Goal: Information Seeking & Learning: Check status

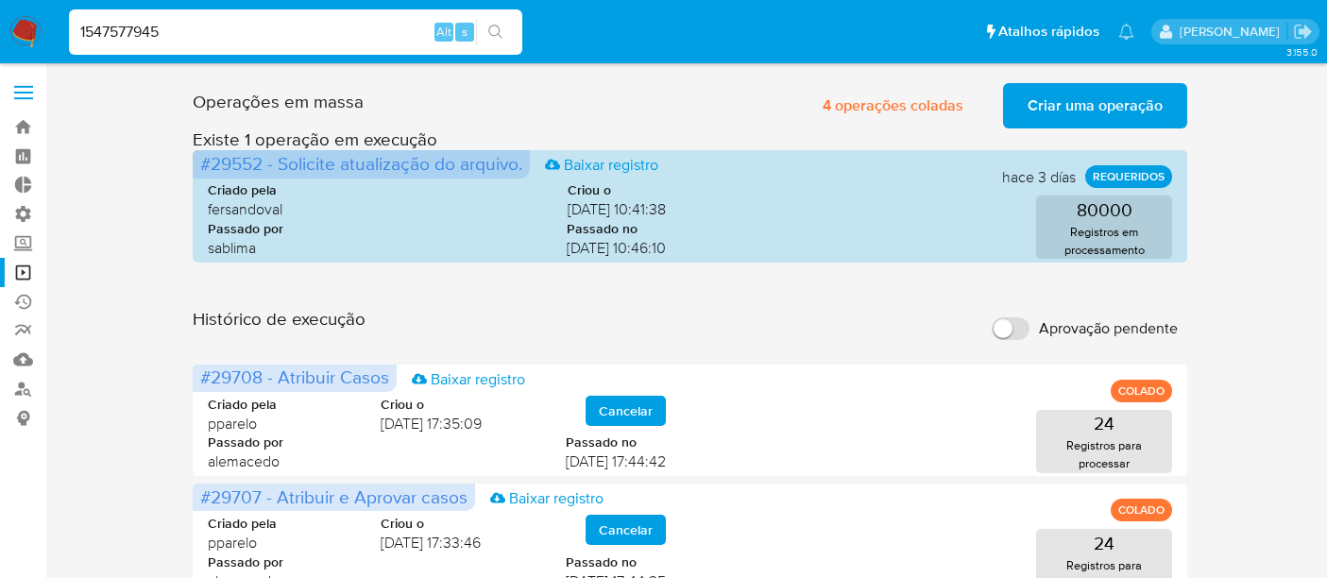
scroll to position [210, 0]
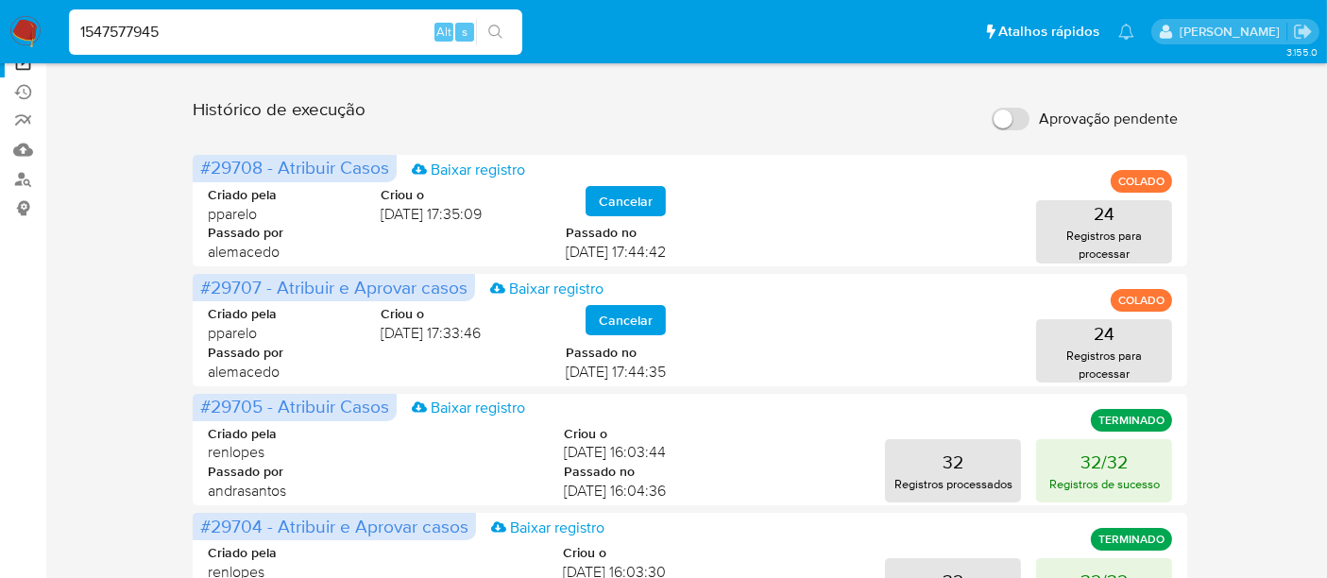
type input "1547577945"
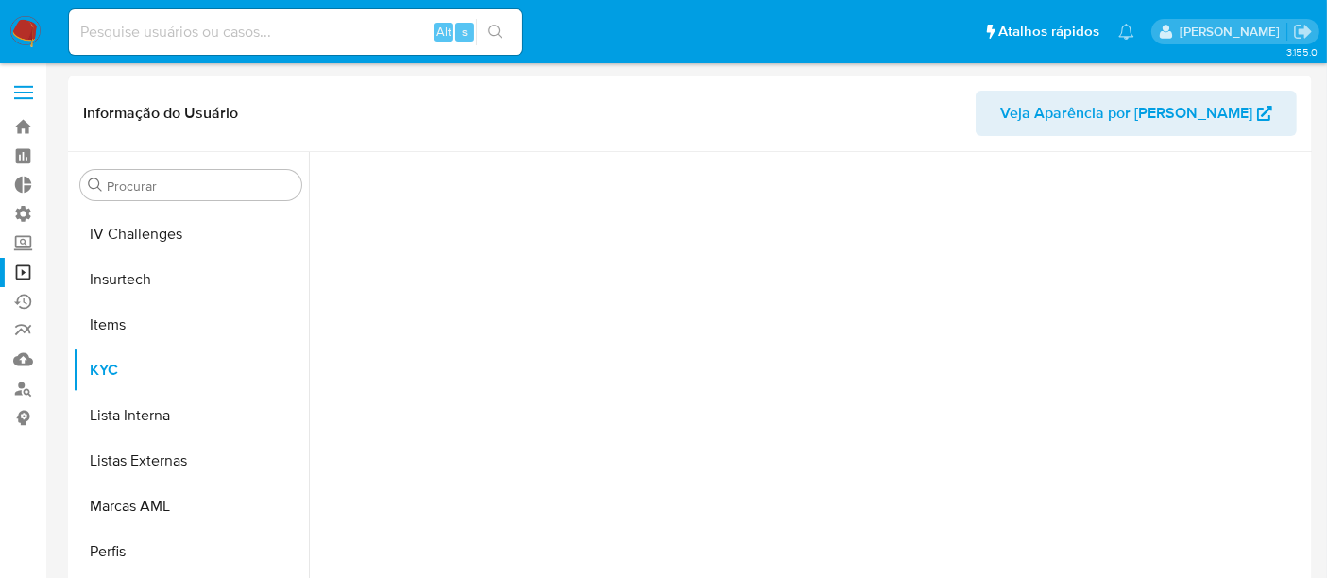
scroll to position [842, 0]
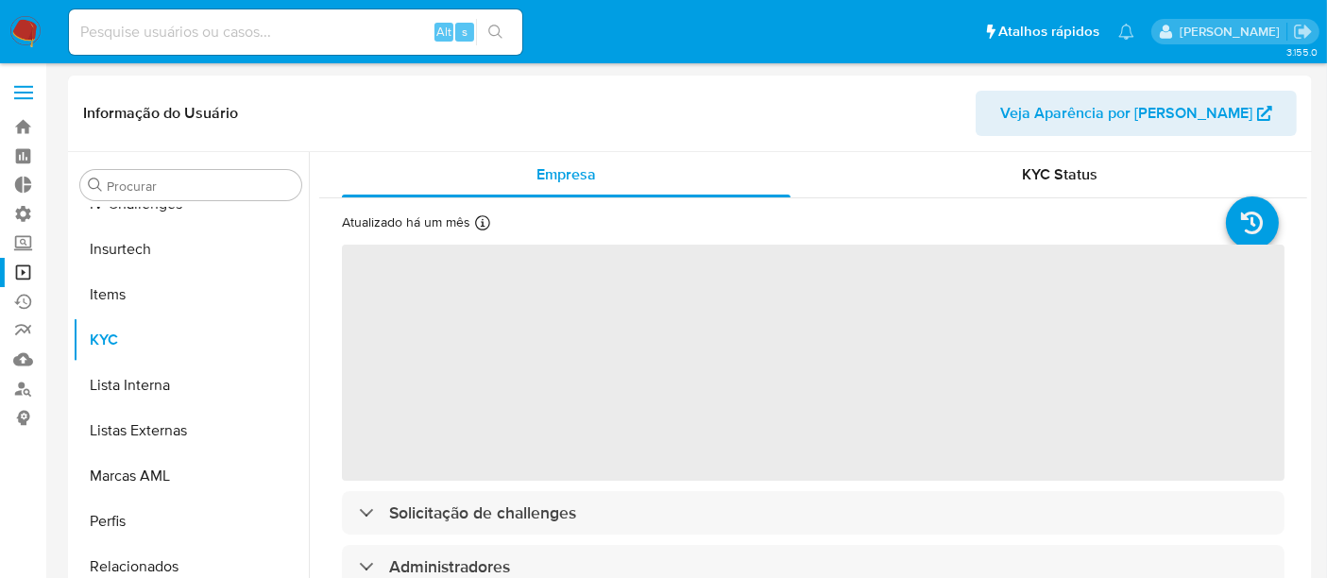
select select "10"
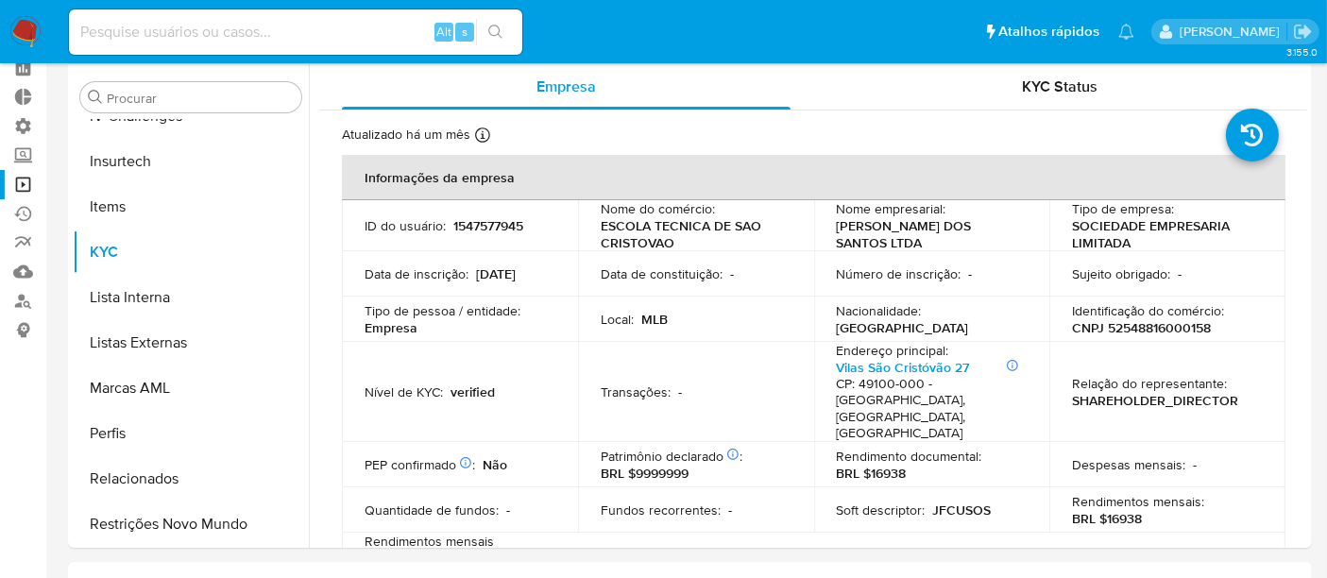
scroll to position [210, 0]
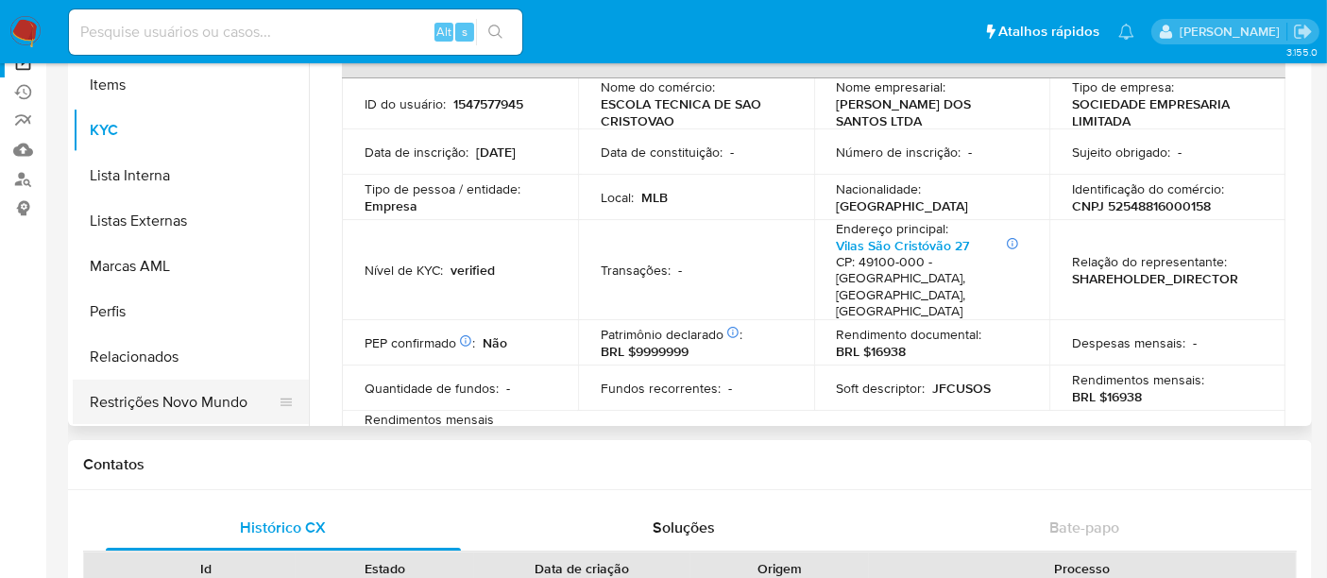
click at [136, 398] on button "Restrições Novo Mundo" at bounding box center [183, 402] width 221 height 45
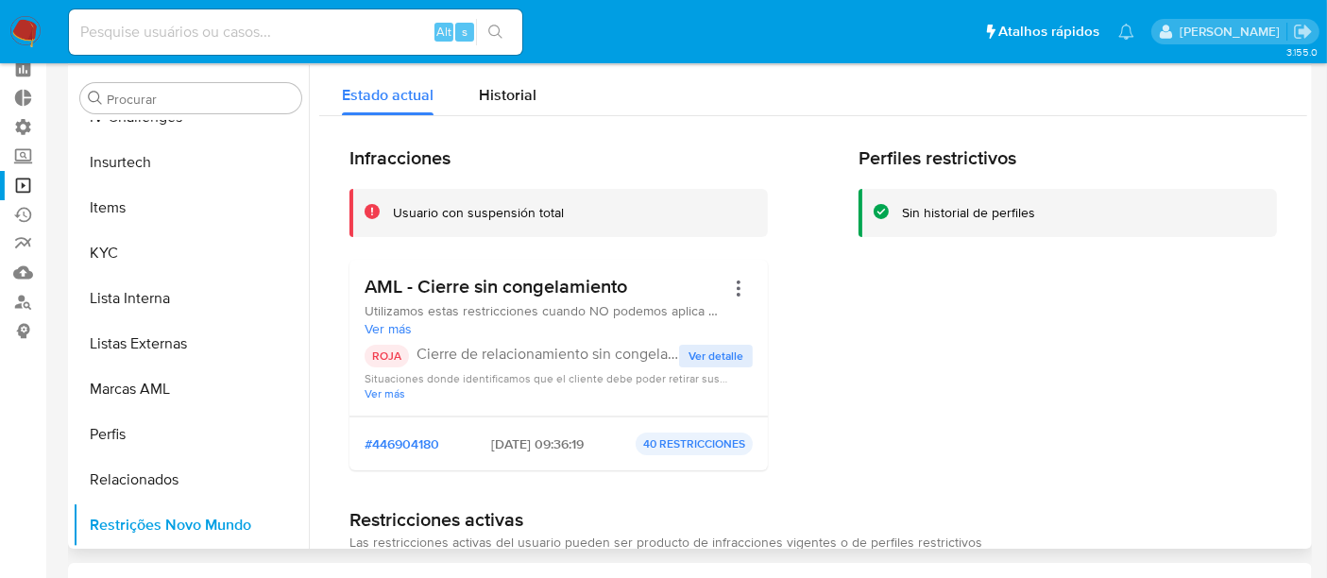
scroll to position [0, 0]
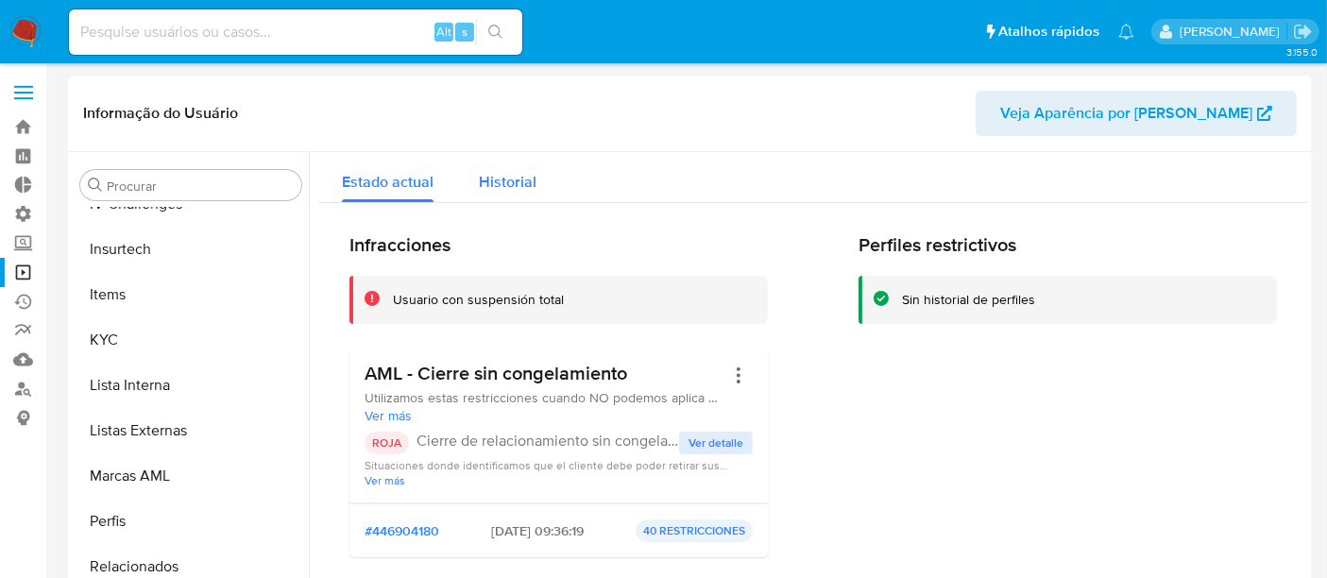
click at [507, 193] on div "Historial" at bounding box center [508, 177] width 58 height 50
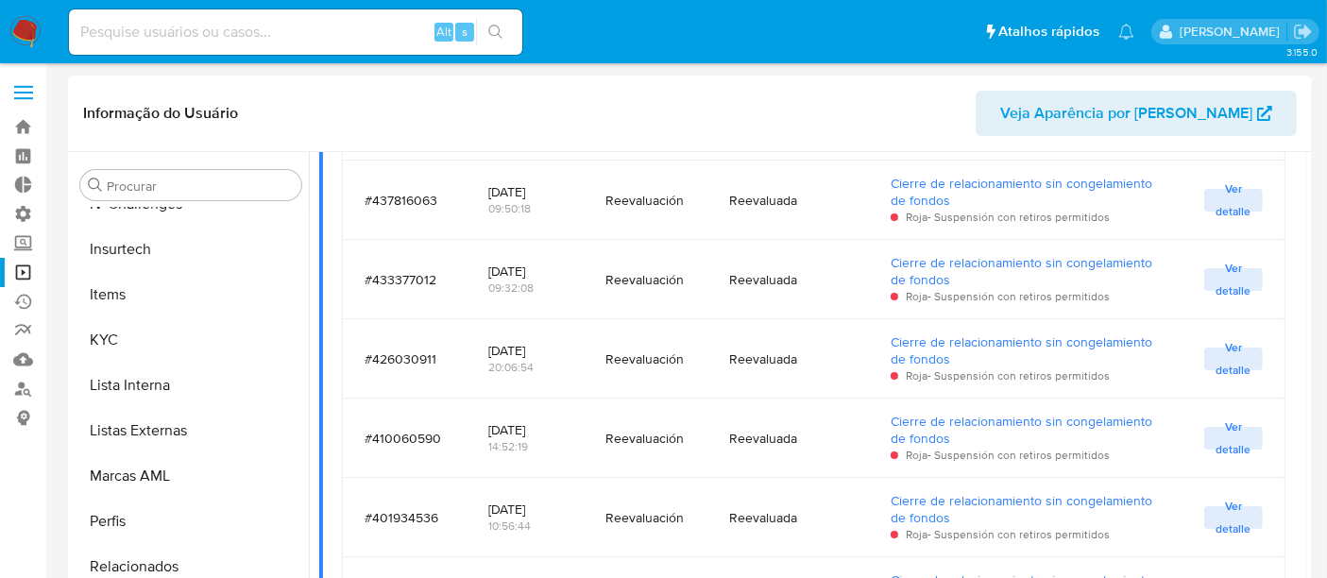
scroll to position [1154, 0]
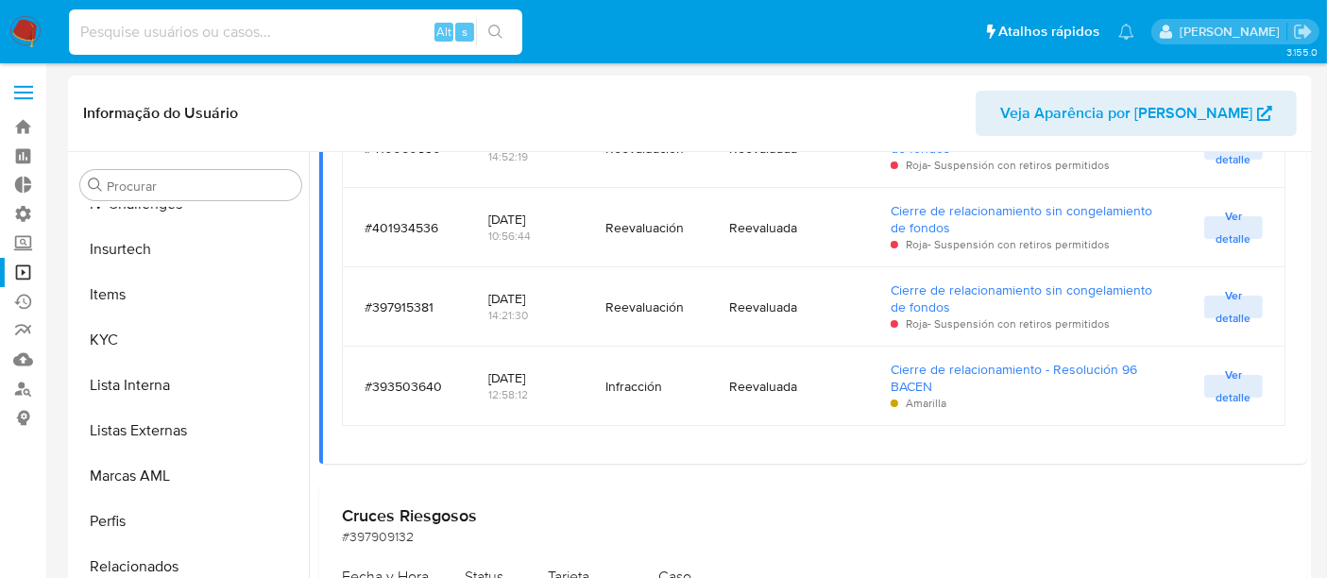
click at [236, 26] on input at bounding box center [295, 32] width 453 height 25
paste input "1547577945"
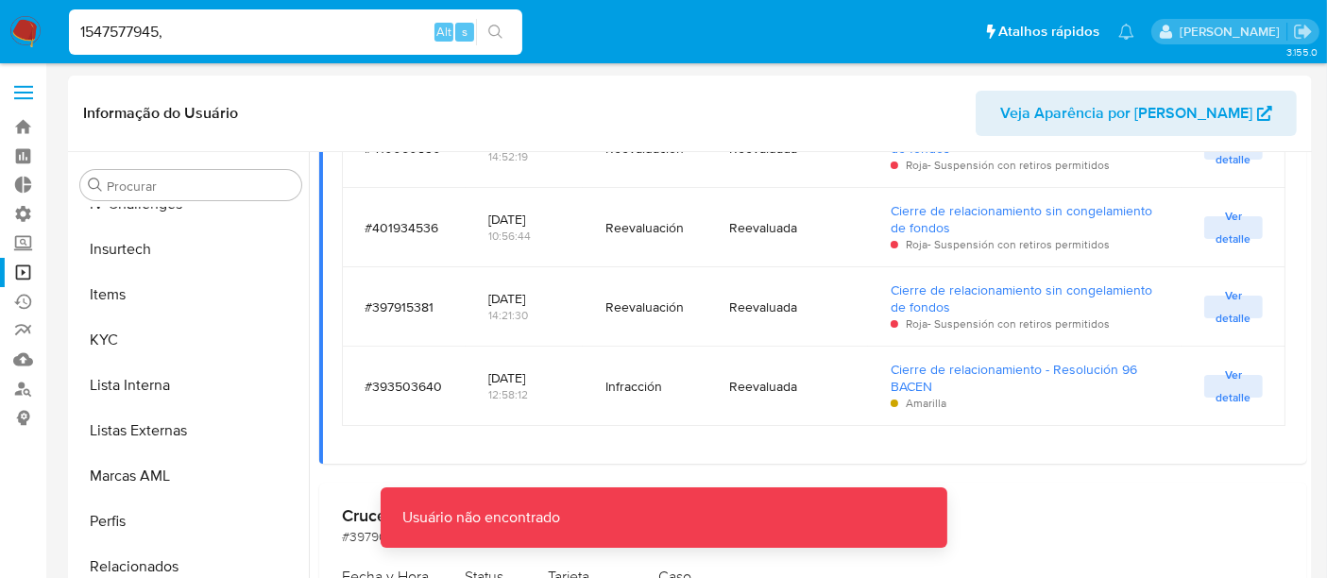
click at [236, 26] on input "1547577945," at bounding box center [295, 32] width 453 height 25
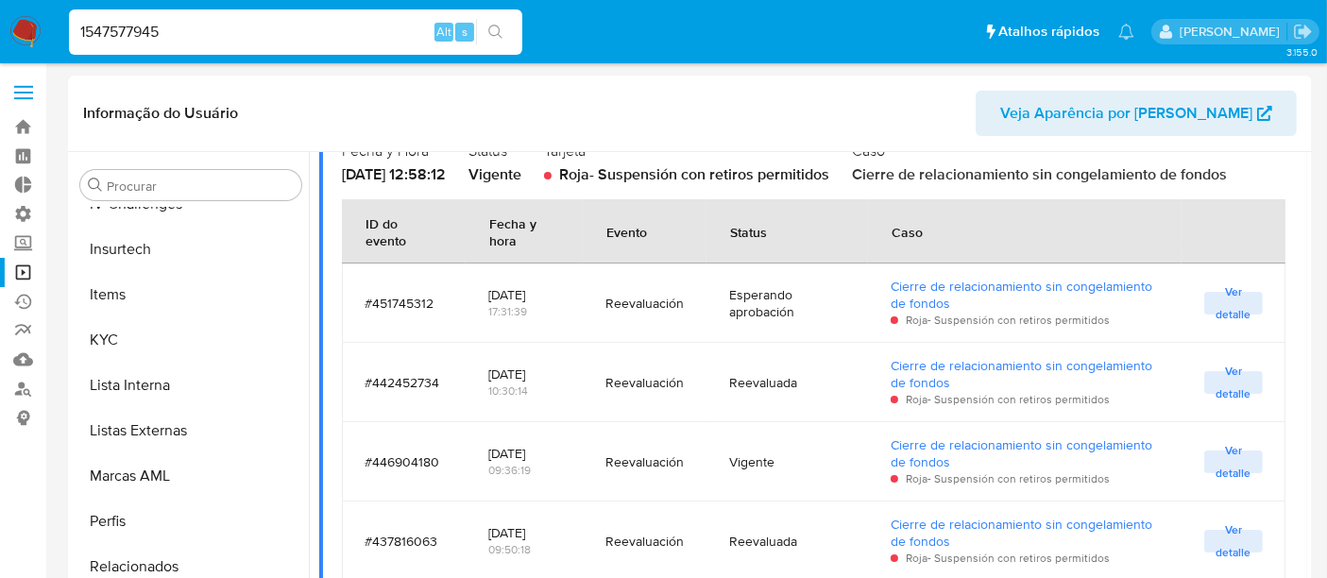
scroll to position [419, 0]
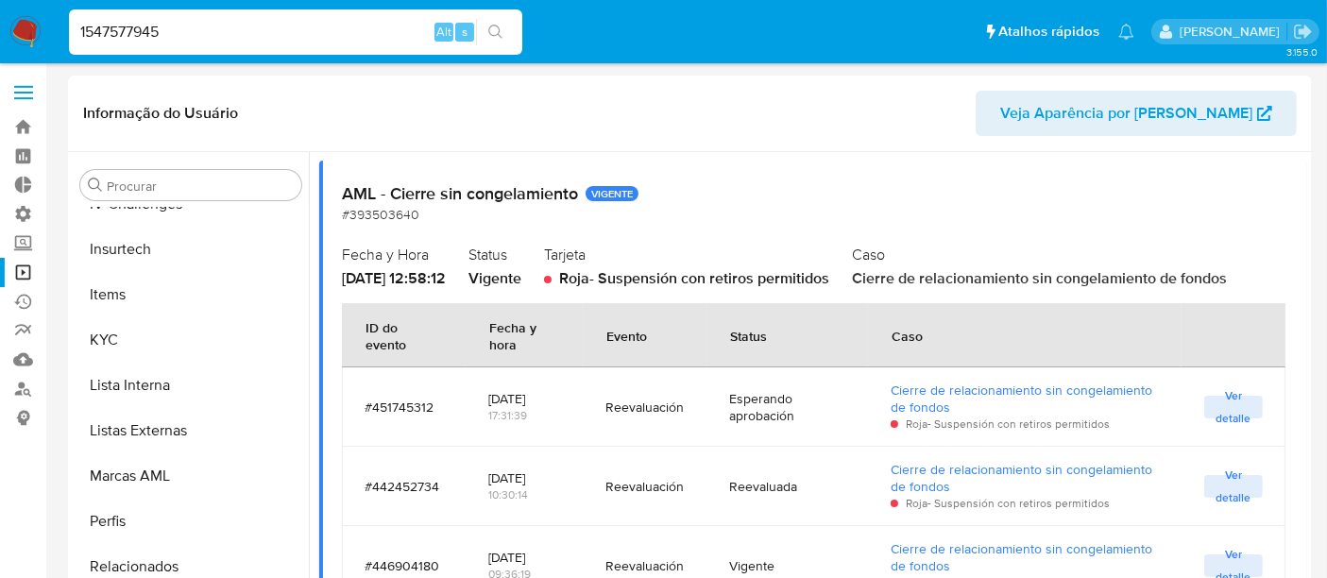
click at [197, 29] on input "1547577945" at bounding box center [295, 32] width 453 height 25
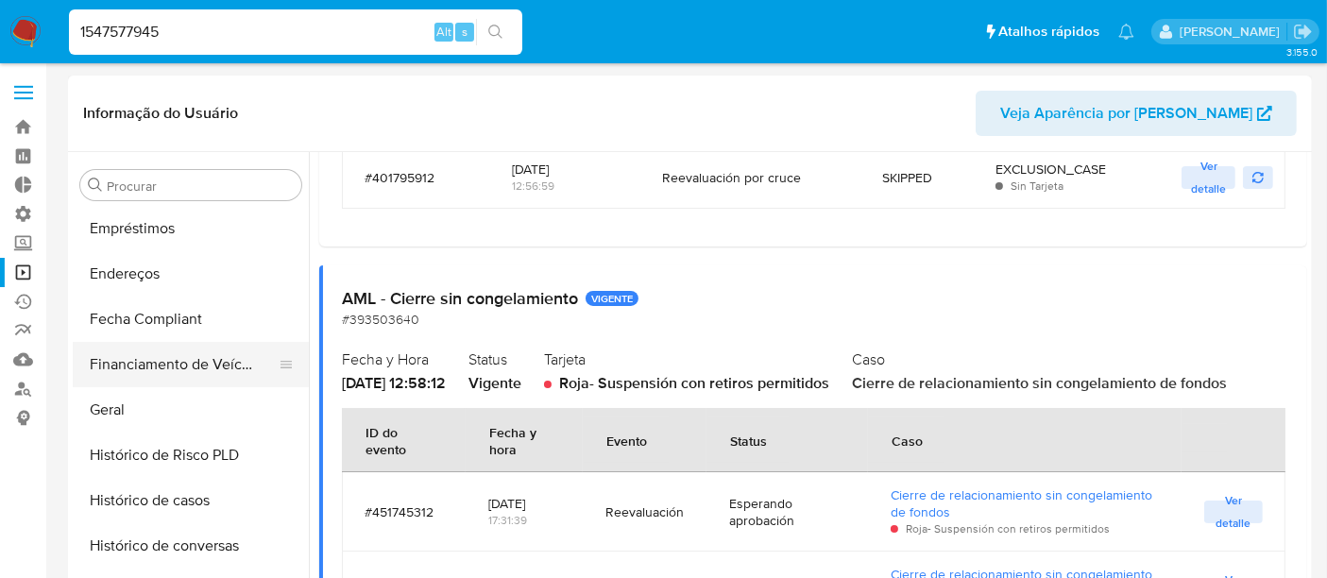
scroll to position [423, 0]
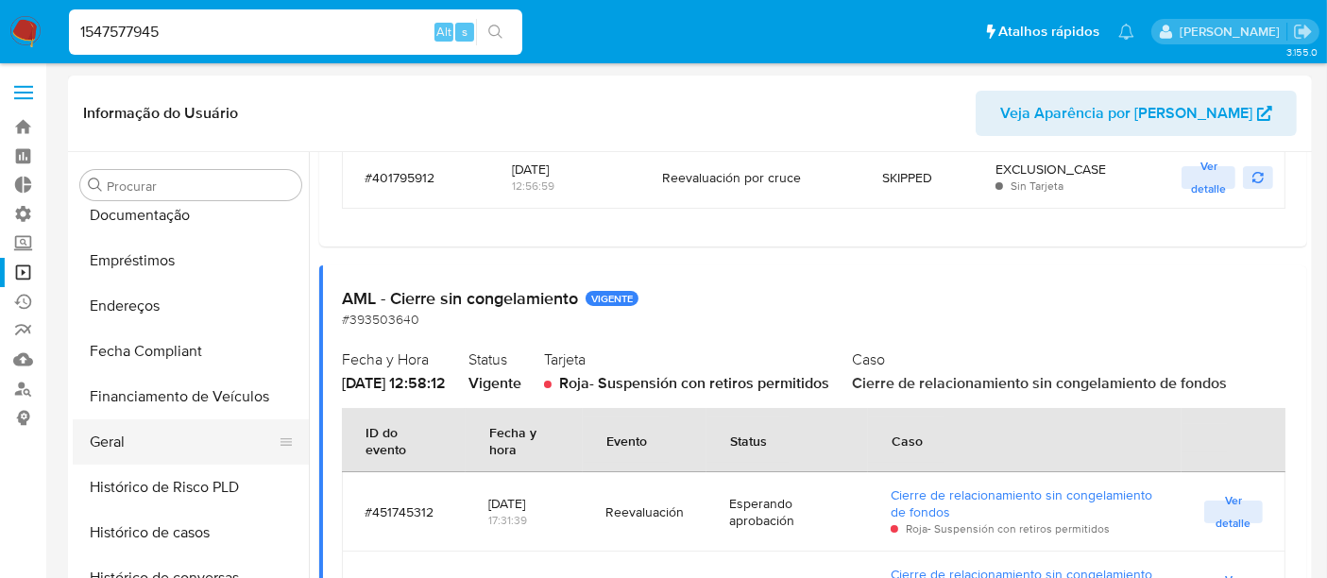
click at [120, 444] on button "Geral" at bounding box center [183, 441] width 221 height 45
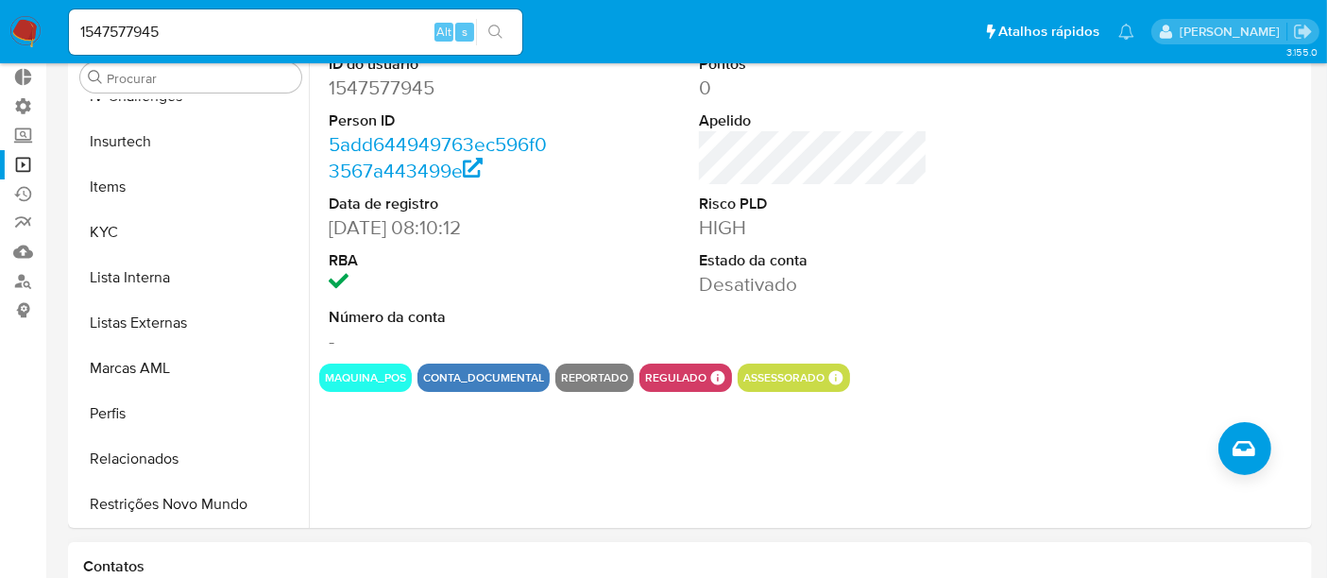
scroll to position [314, 0]
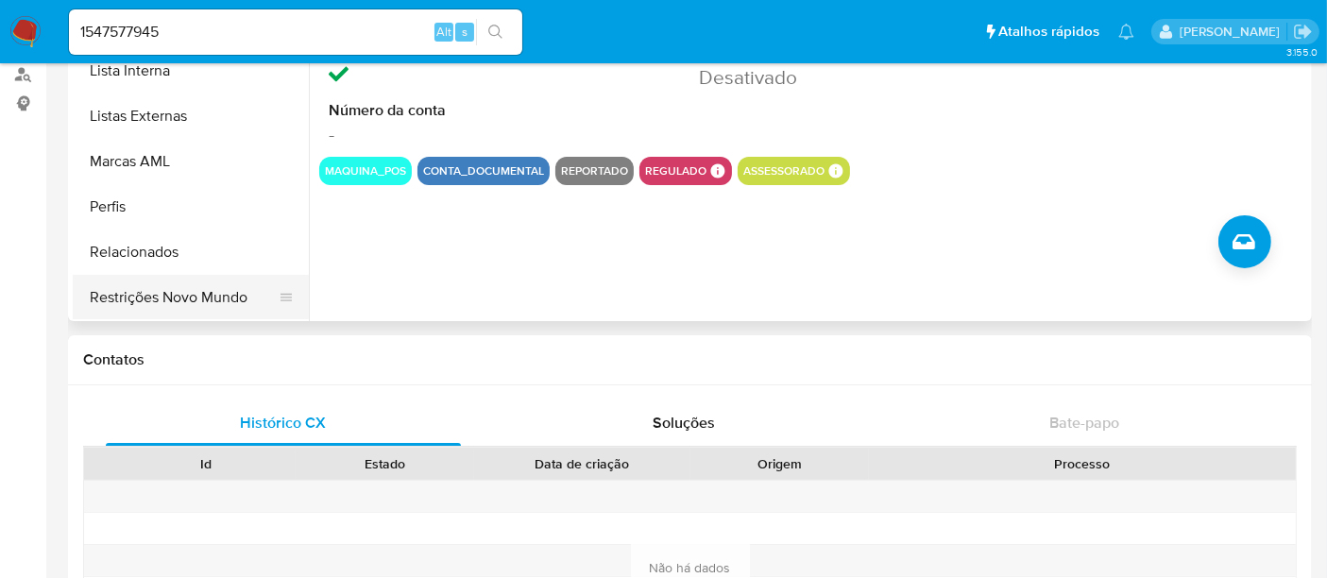
click at [183, 289] on button "Restrições Novo Mundo" at bounding box center [183, 297] width 221 height 45
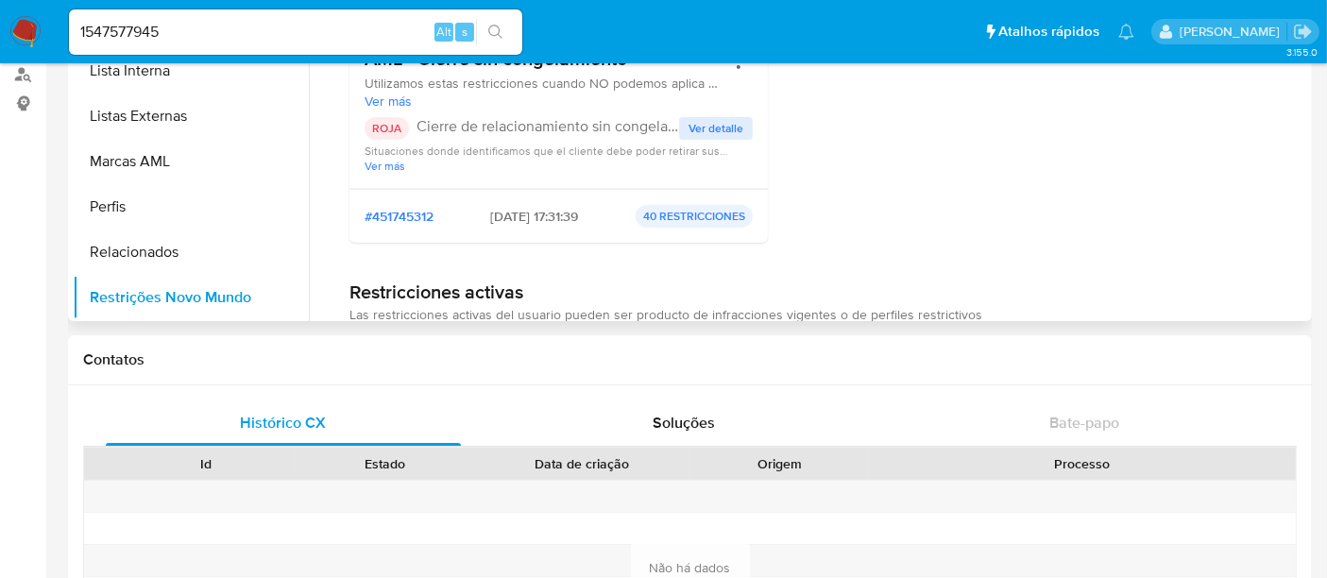
scroll to position [105, 0]
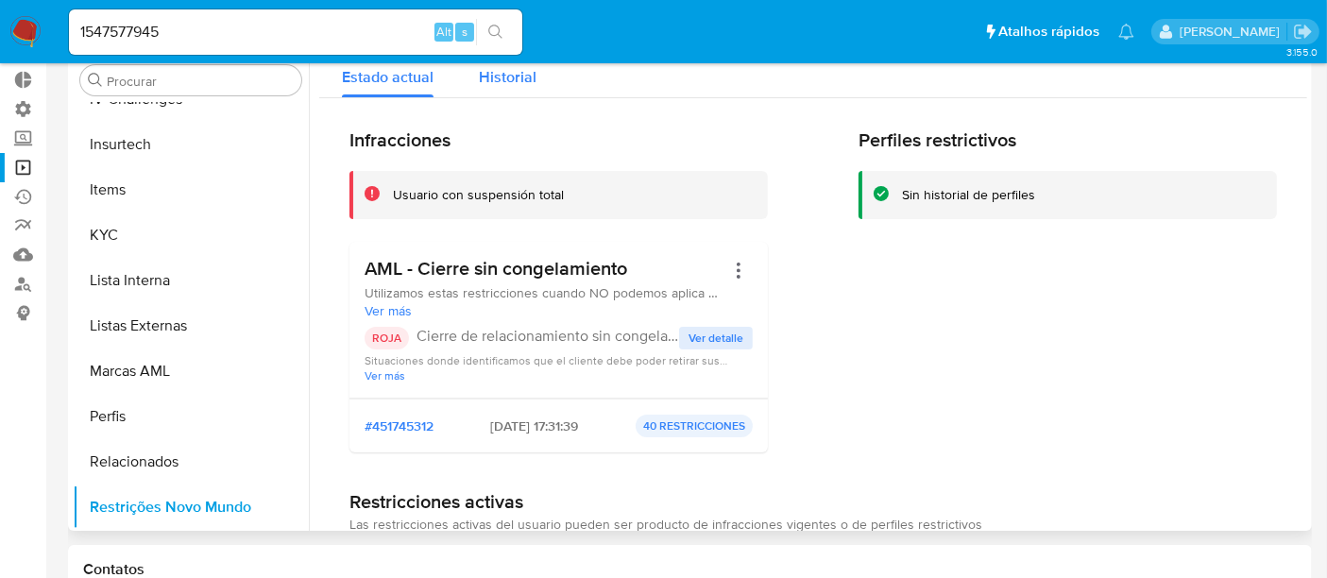
click at [499, 90] on div "Historial" at bounding box center [508, 72] width 58 height 50
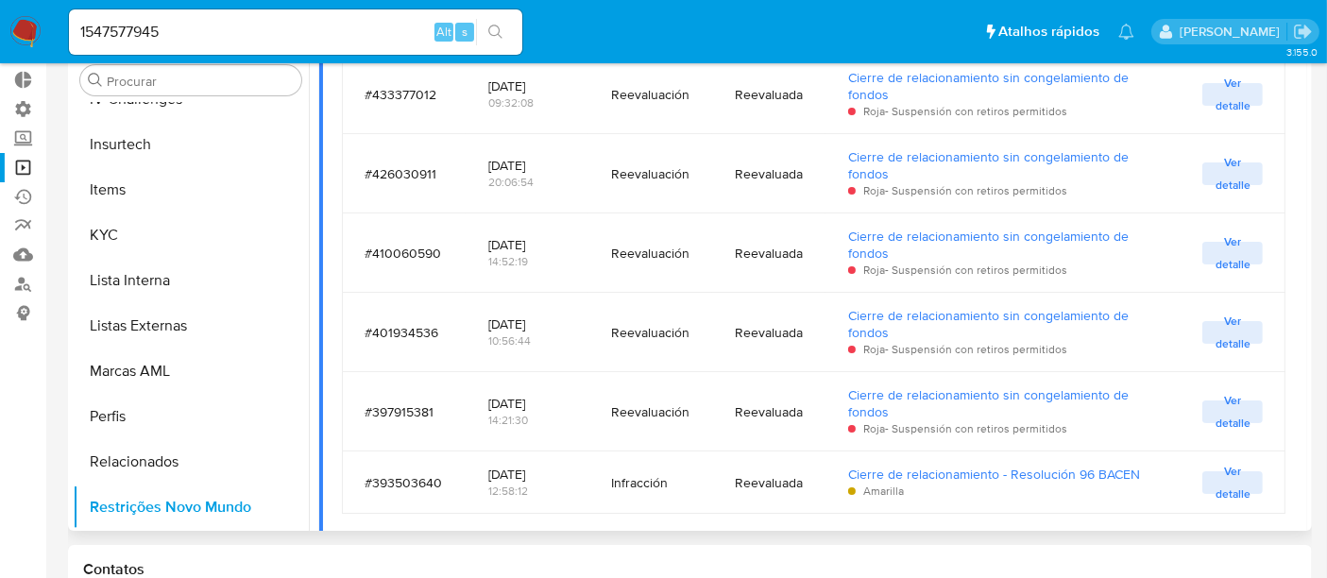
scroll to position [1154, 0]
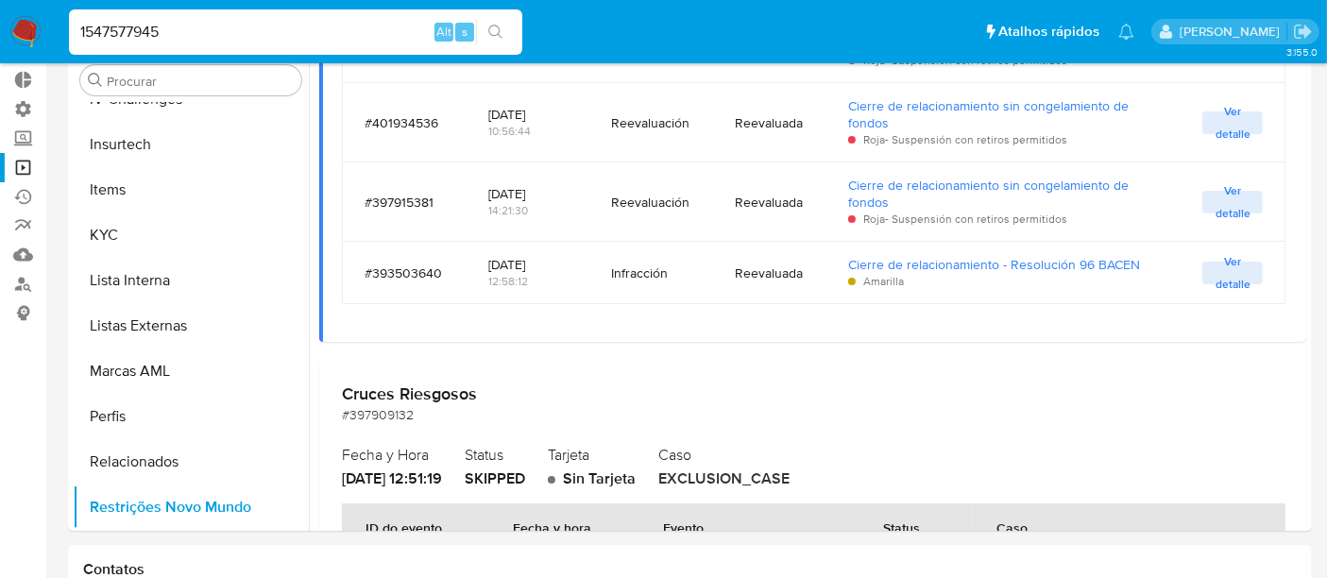
drag, startPoint x: 175, startPoint y: 27, endPoint x: 0, endPoint y: 29, distance: 174.7
click at [0, 29] on nav "Pausado Ver notificaciones 1547577945 Alt s Atalhos rápidos Presiona las siguie…" at bounding box center [663, 31] width 1327 height 63
paste input "443036026"
type input "443036026"
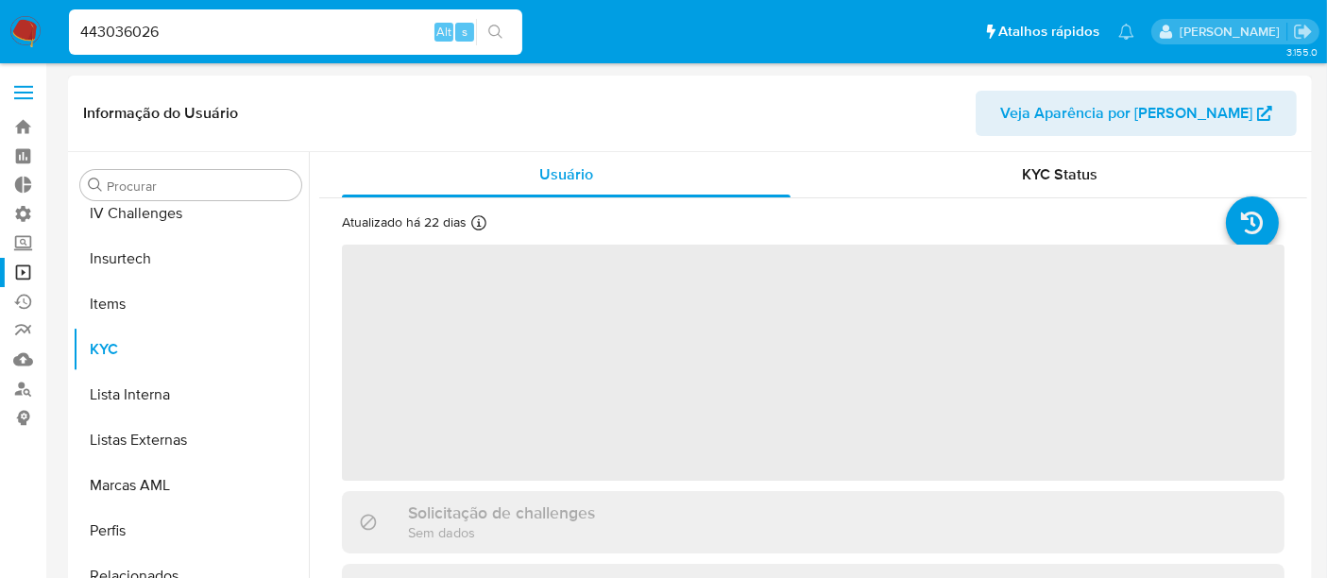
scroll to position [842, 0]
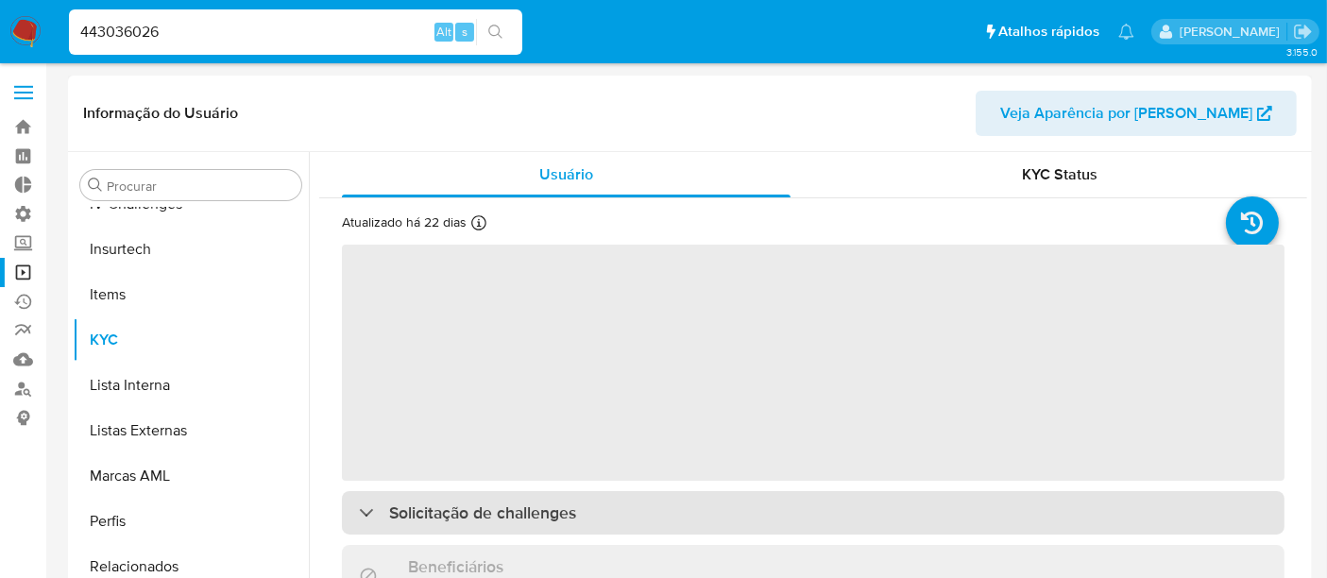
select select "10"
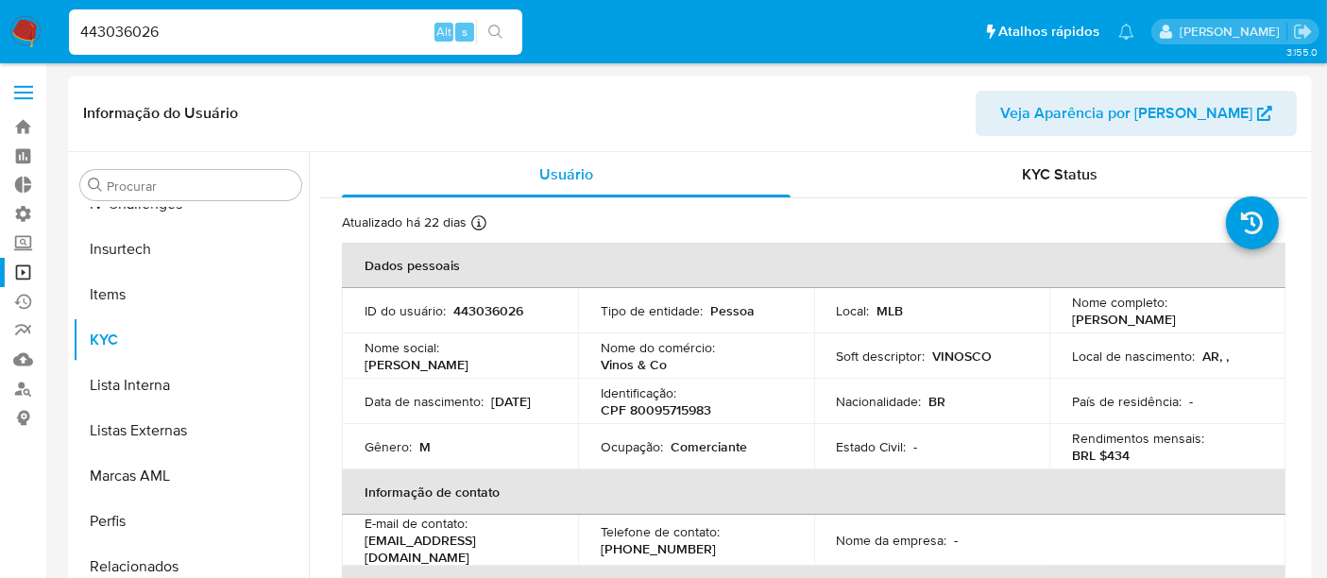
scroll to position [210, 0]
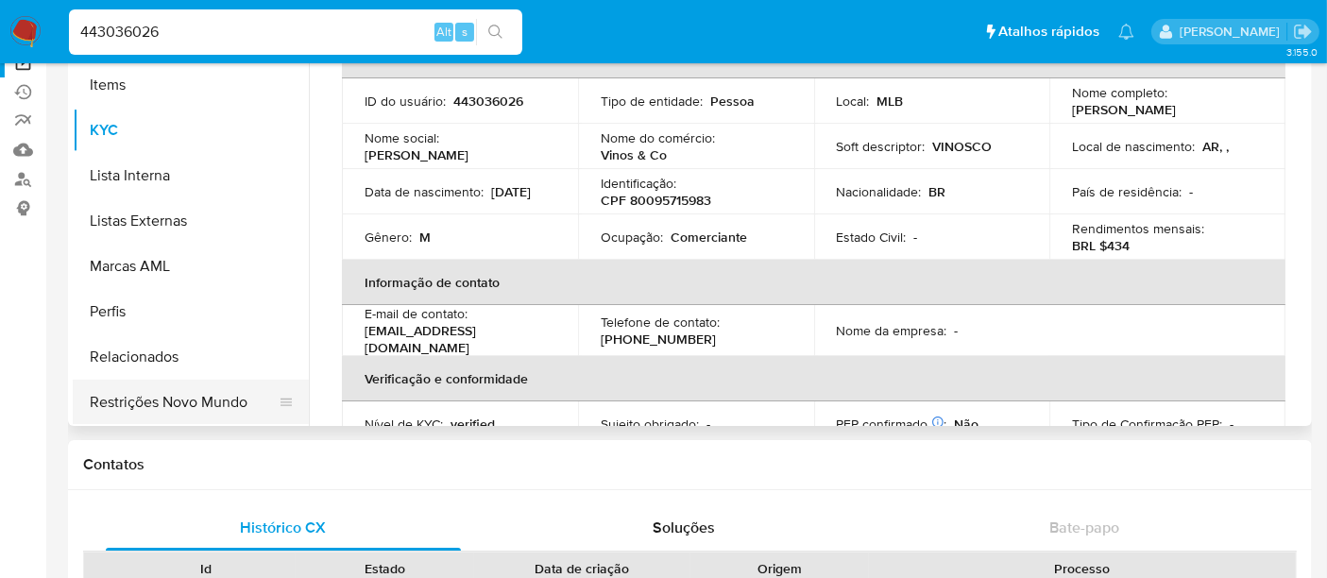
click at [176, 402] on button "Restrições Novo Mundo" at bounding box center [183, 402] width 221 height 45
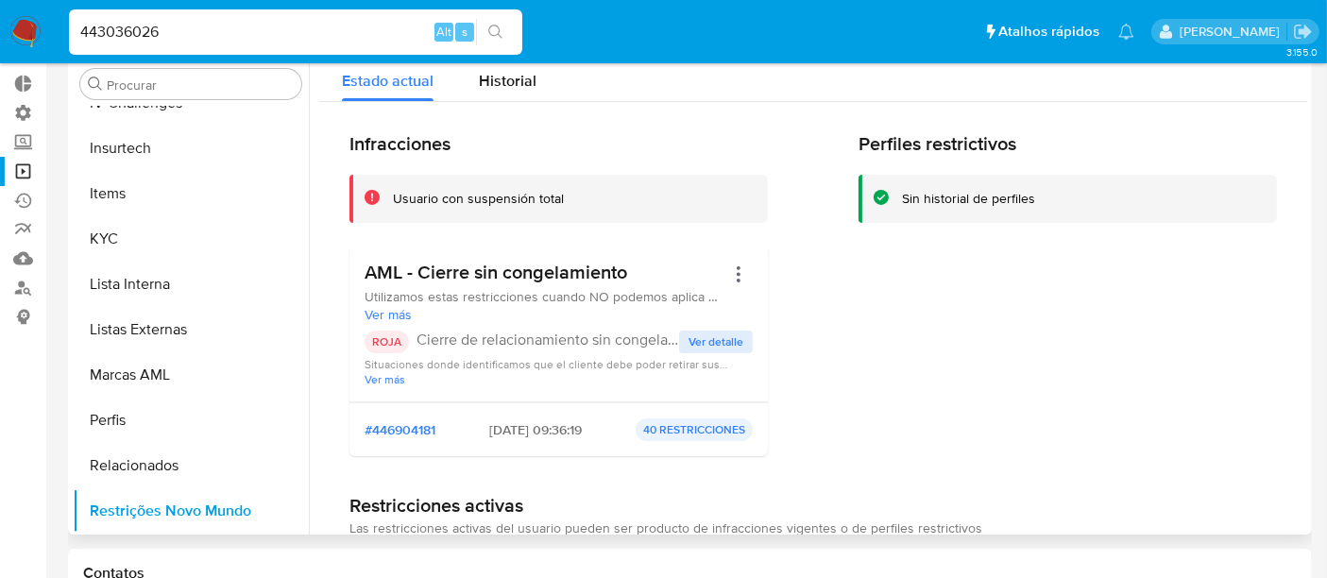
scroll to position [0, 0]
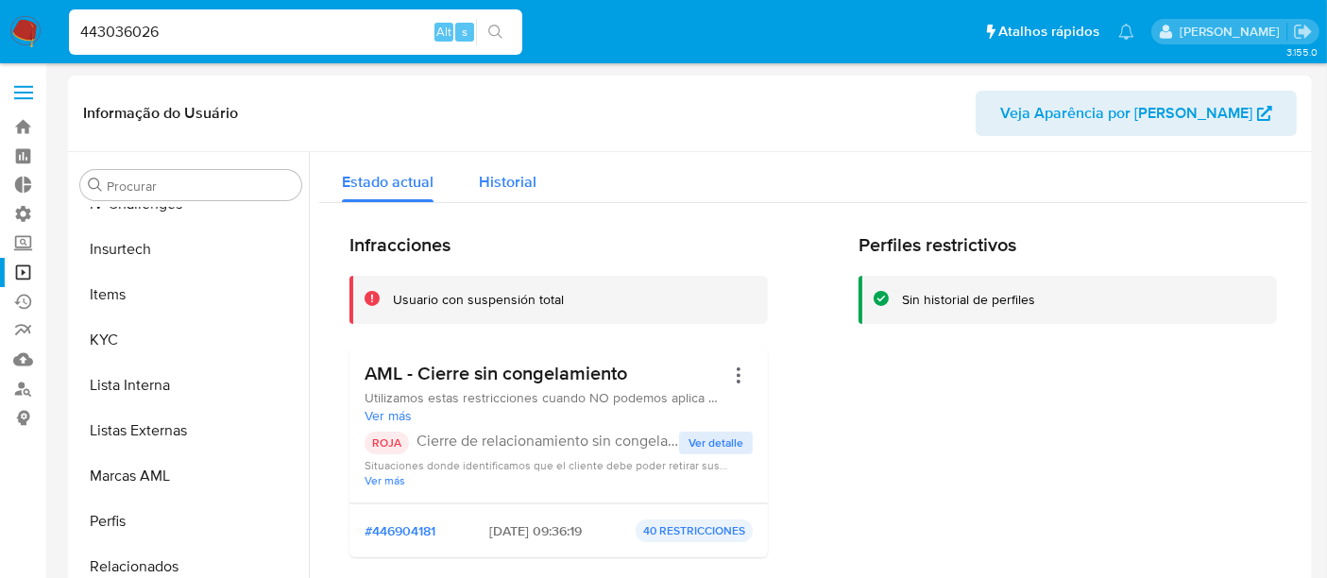
click at [539, 181] on button "Historial" at bounding box center [507, 177] width 103 height 50
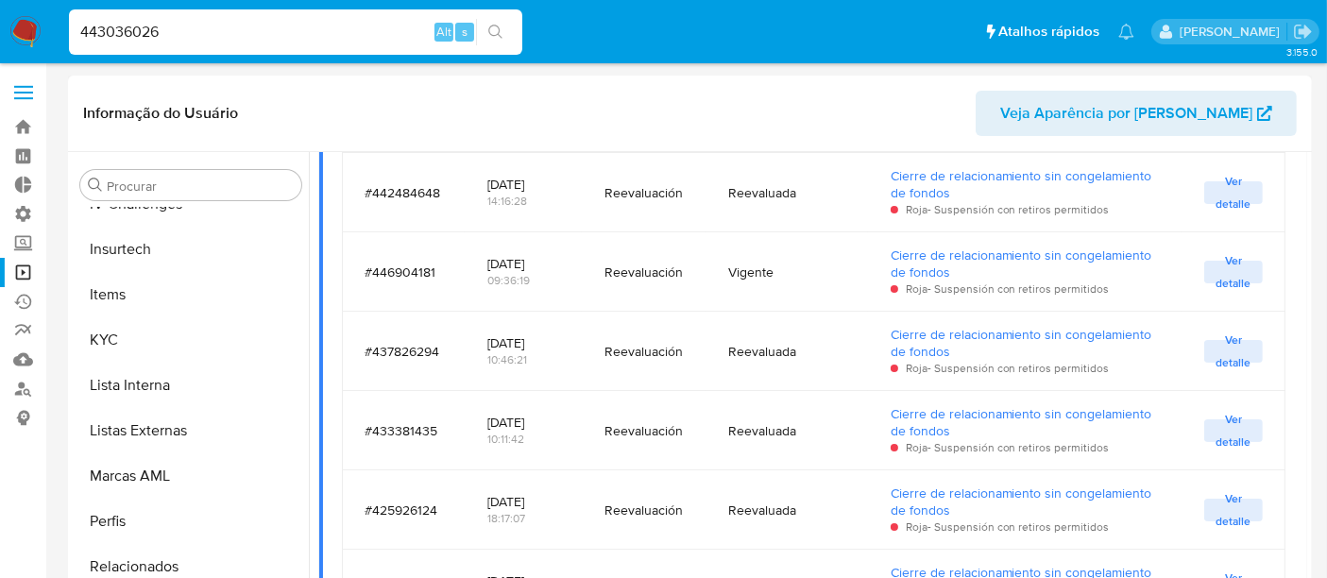
scroll to position [419, 0]
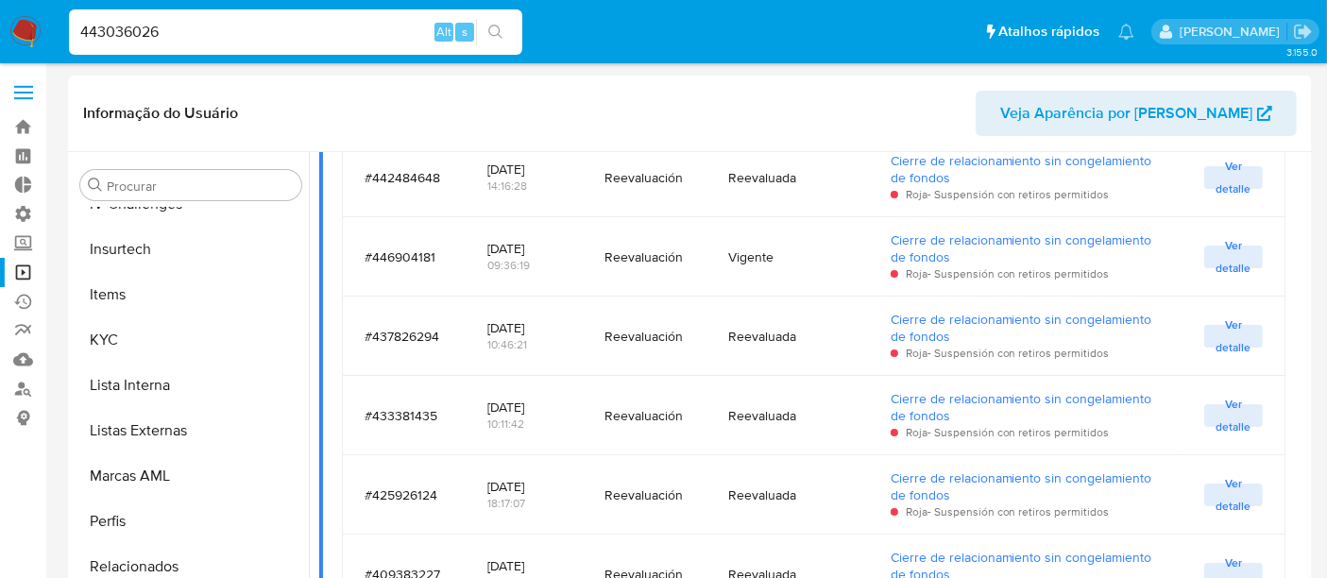
click at [228, 31] on input "443036026" at bounding box center [295, 32] width 453 height 25
click at [503, 25] on button "search-icon" at bounding box center [495, 32] width 39 height 26
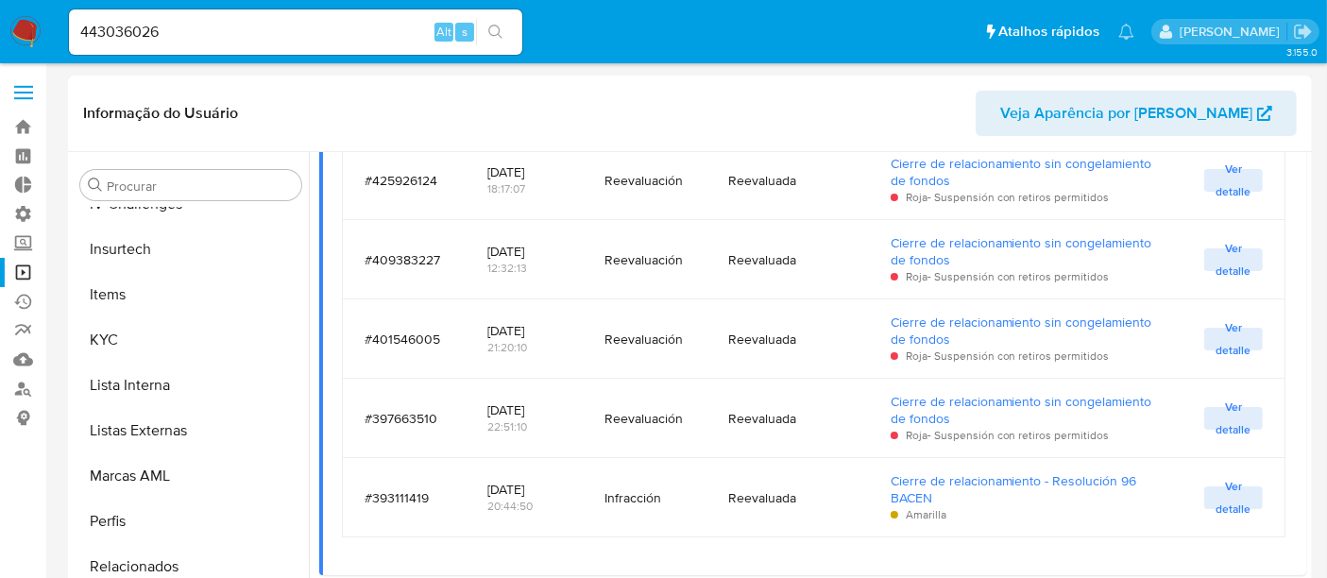
scroll to position [839, 0]
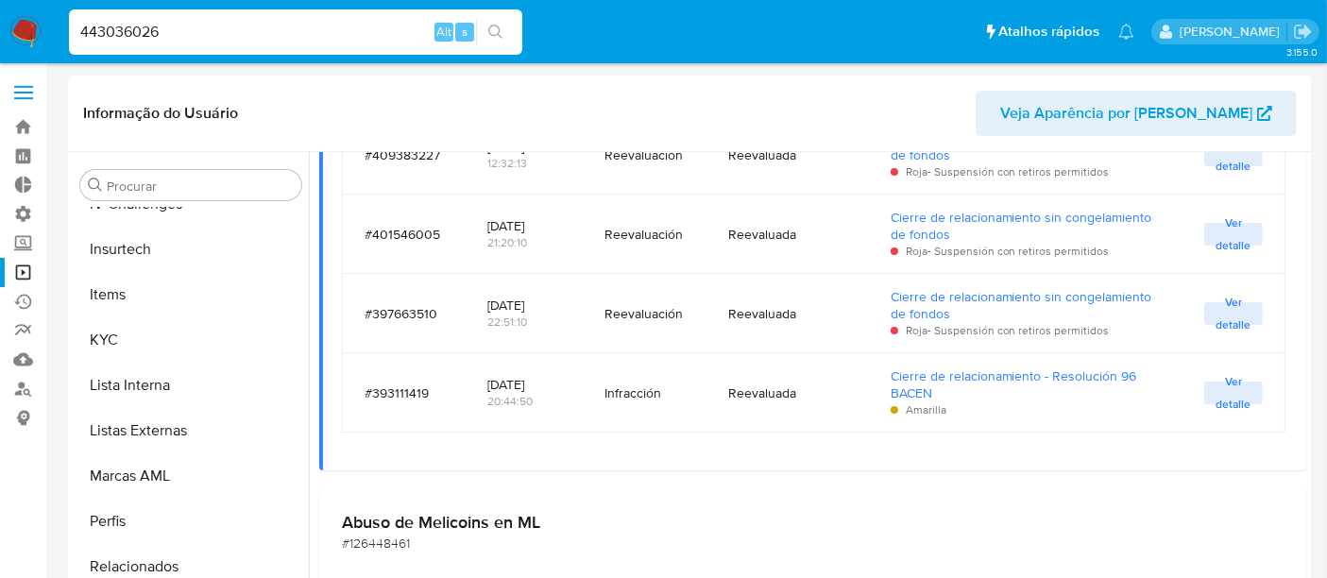
drag, startPoint x: 192, startPoint y: 24, endPoint x: 51, endPoint y: 35, distance: 141.2
click at [51, 35] on nav "Pausado Ver notificaciones 443036026 Alt s Atalhos rápidos Presiona las siguien…" at bounding box center [663, 31] width 1327 height 63
paste input "195721915"
type input "1957219156"
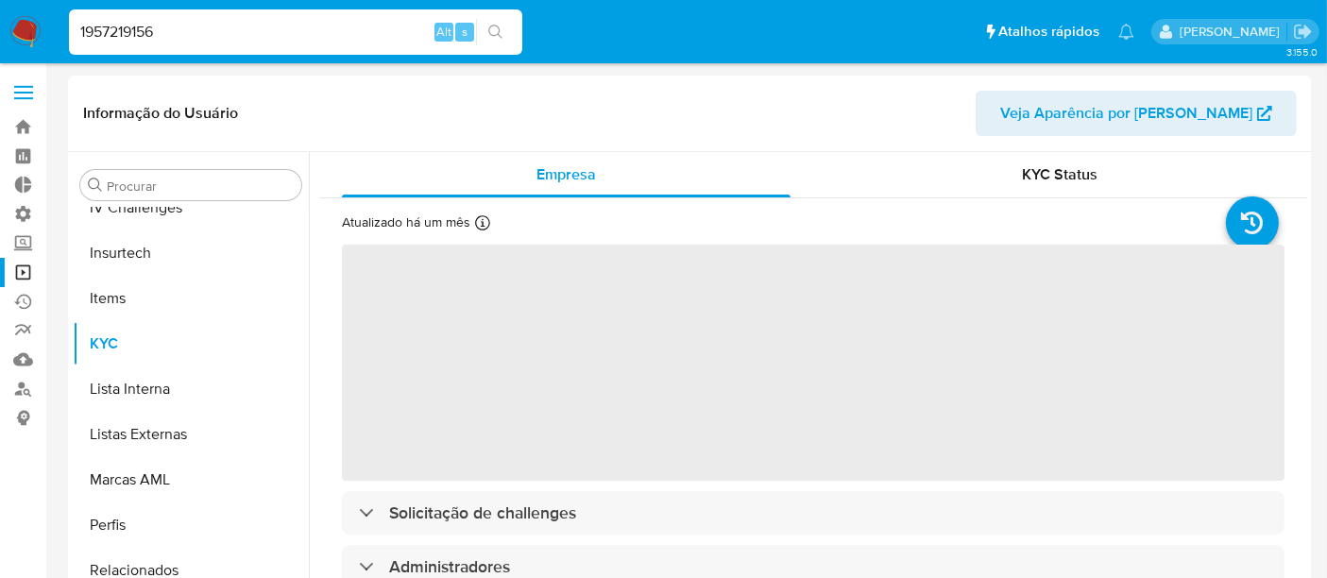
scroll to position [842, 0]
select select "10"
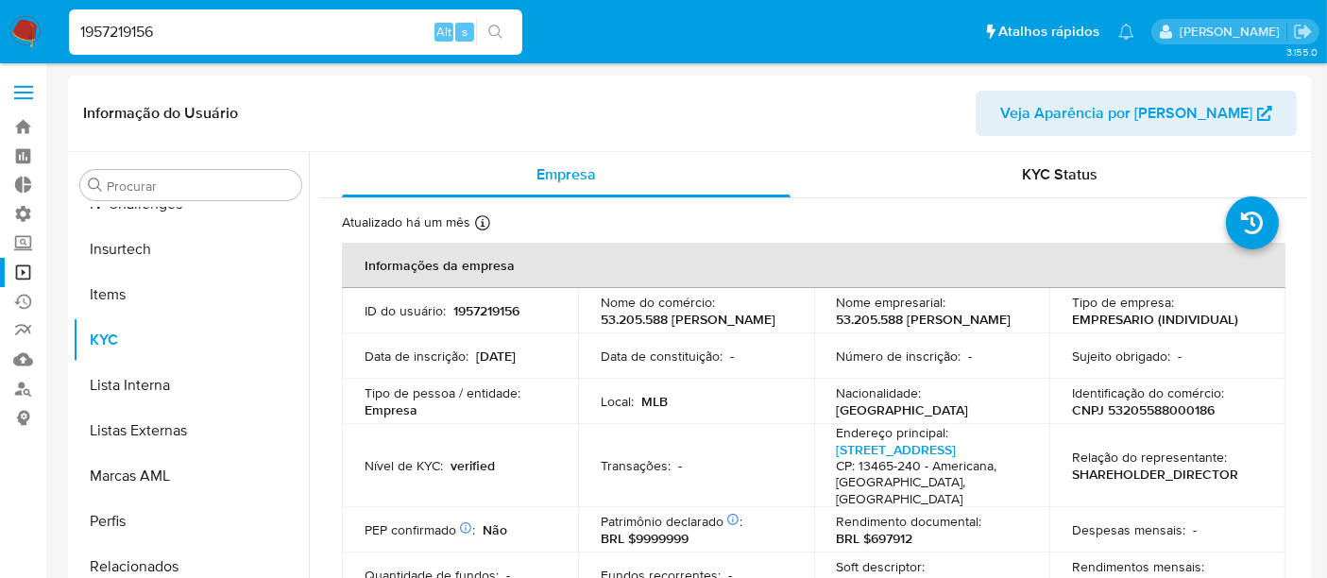
scroll to position [105, 0]
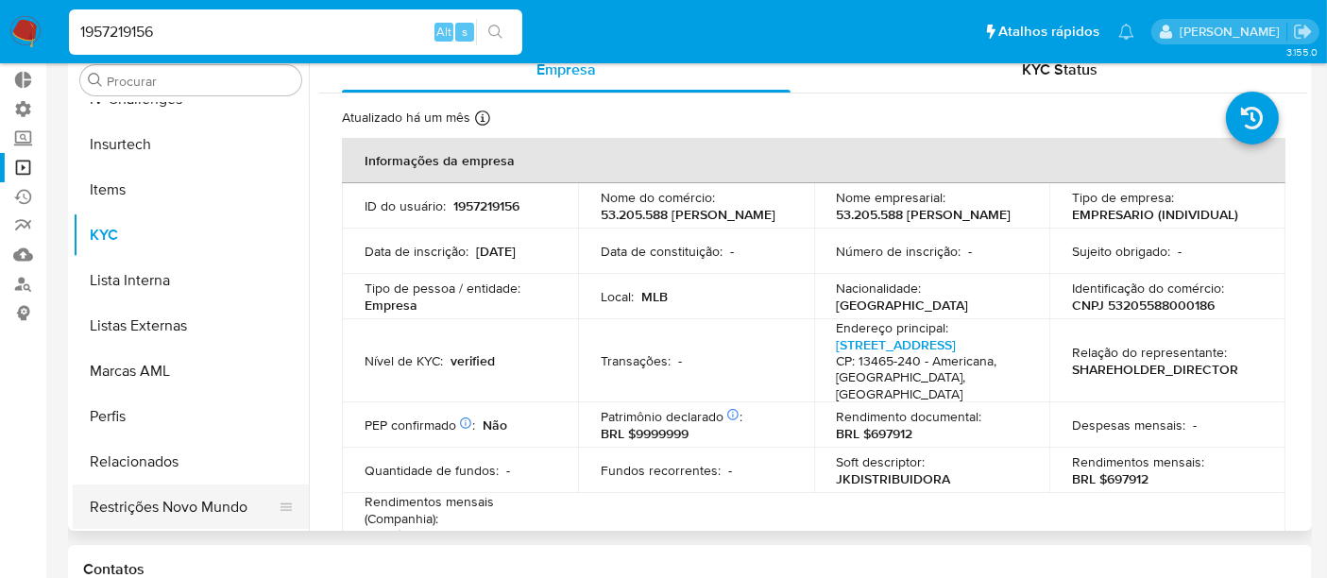
click at [159, 514] on button "Restrições Novo Mundo" at bounding box center [183, 506] width 221 height 45
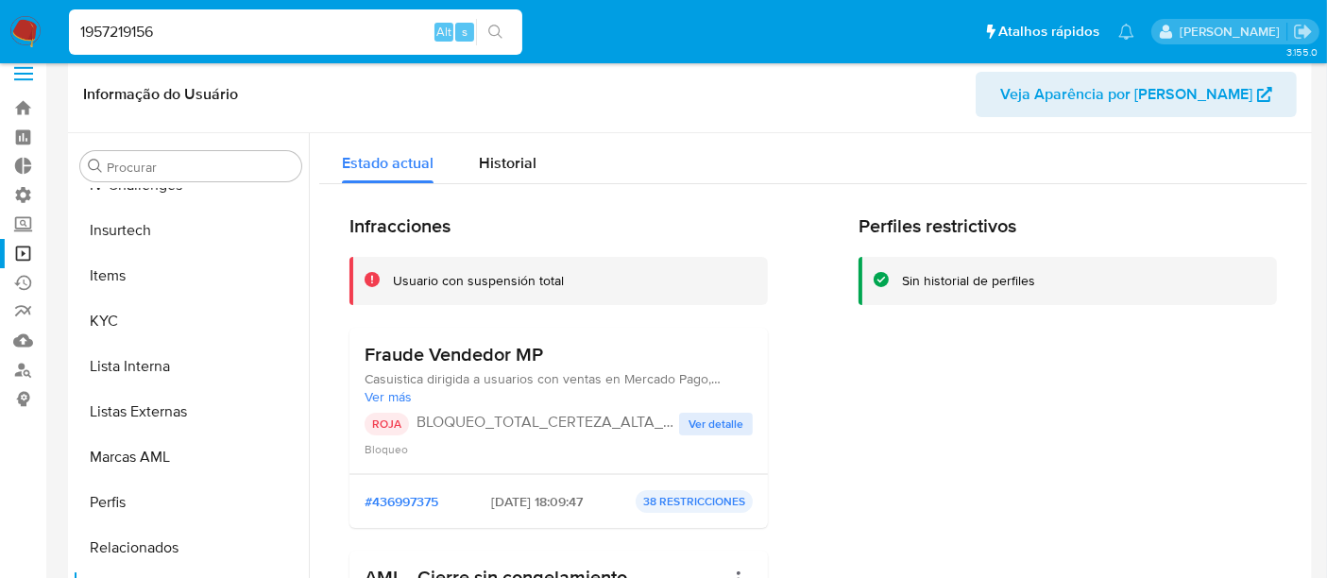
scroll to position [0, 0]
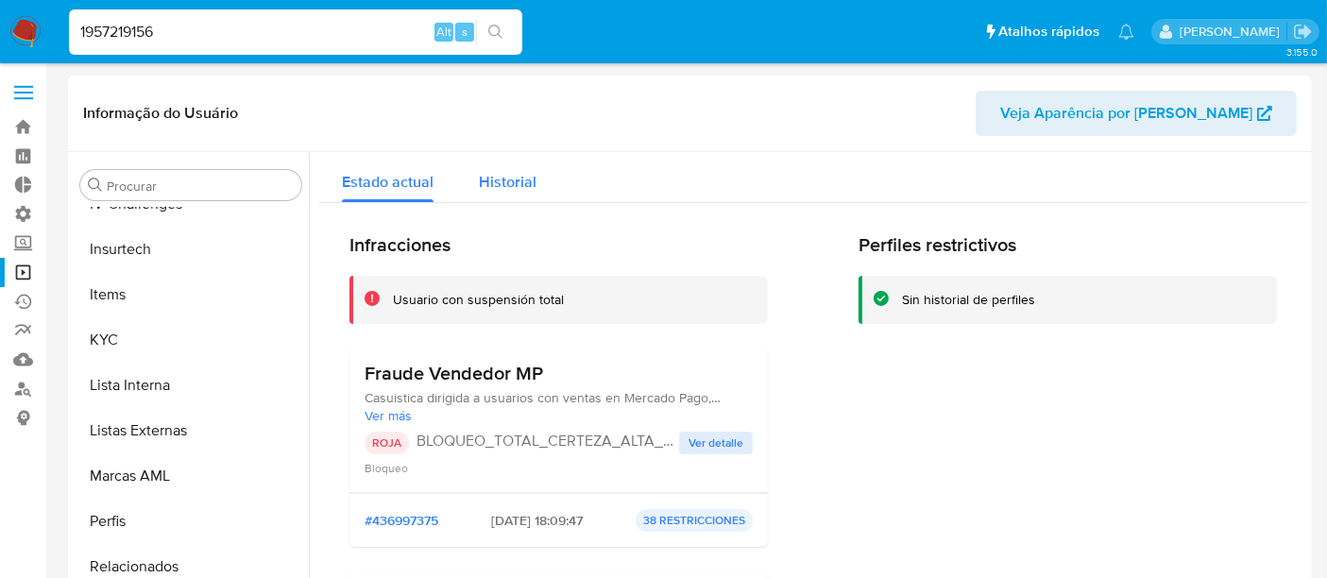
click at [496, 199] on div "Historial" at bounding box center [508, 177] width 58 height 50
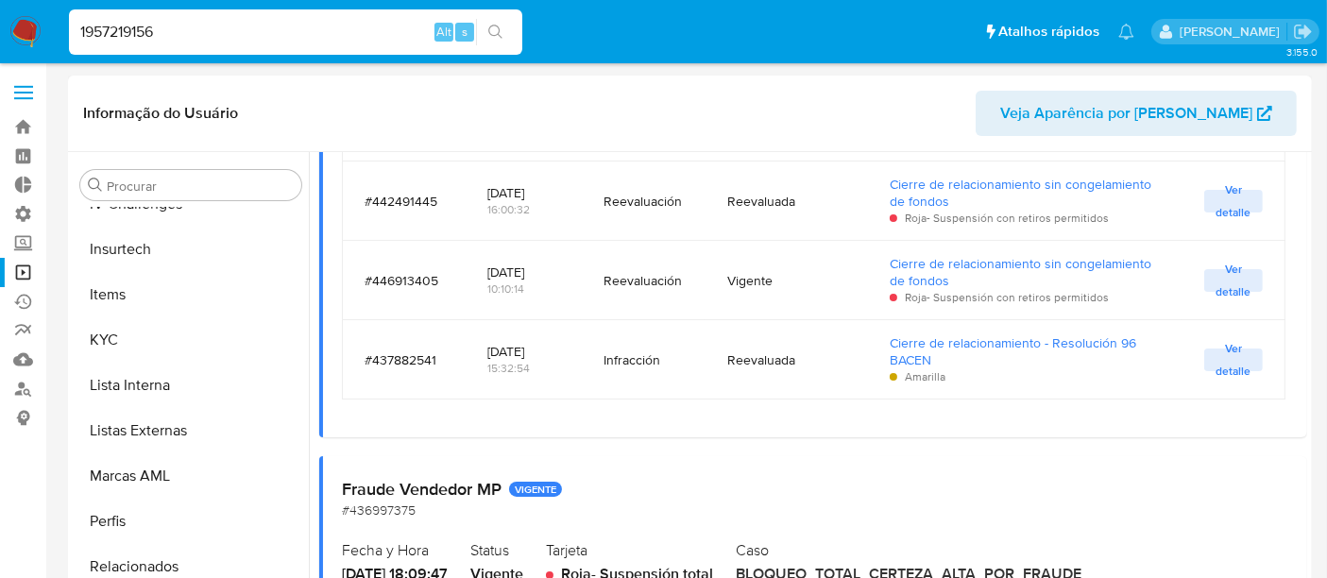
scroll to position [432, 0]
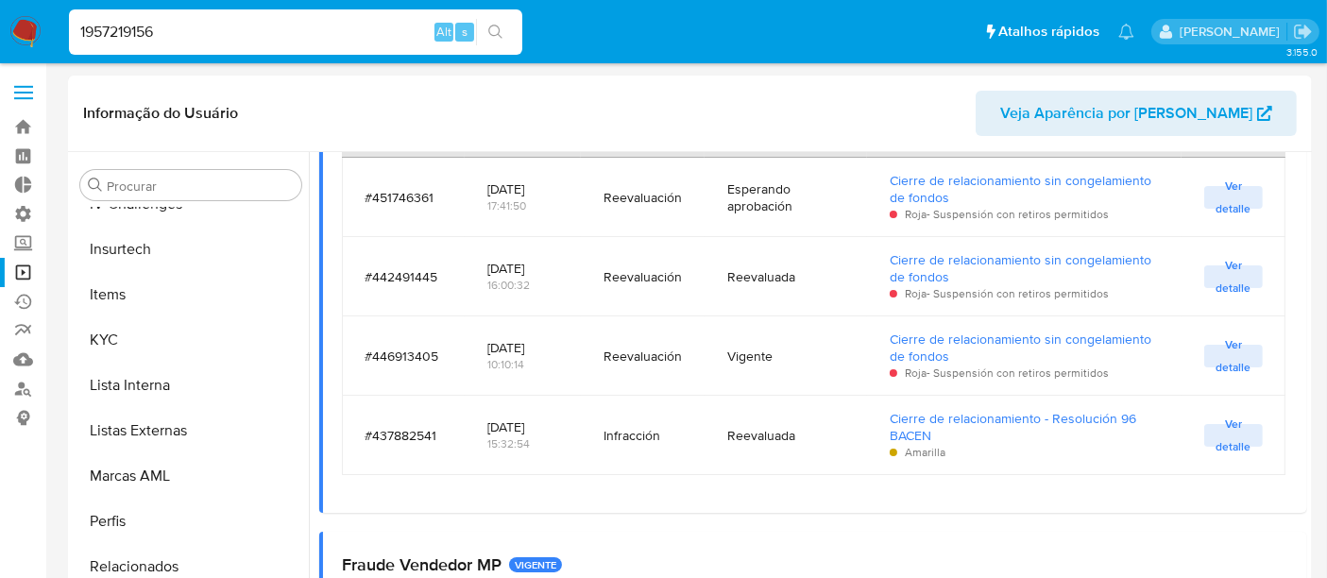
drag, startPoint x: 207, startPoint y: 30, endPoint x: 0, endPoint y: 30, distance: 206.8
click at [0, 30] on nav "Pausado Ver notificaciones 1957219156 Alt s Atalhos rápidos Presiona las siguie…" at bounding box center [663, 31] width 1327 height 63
paste input "2016701191"
type input "2016701191"
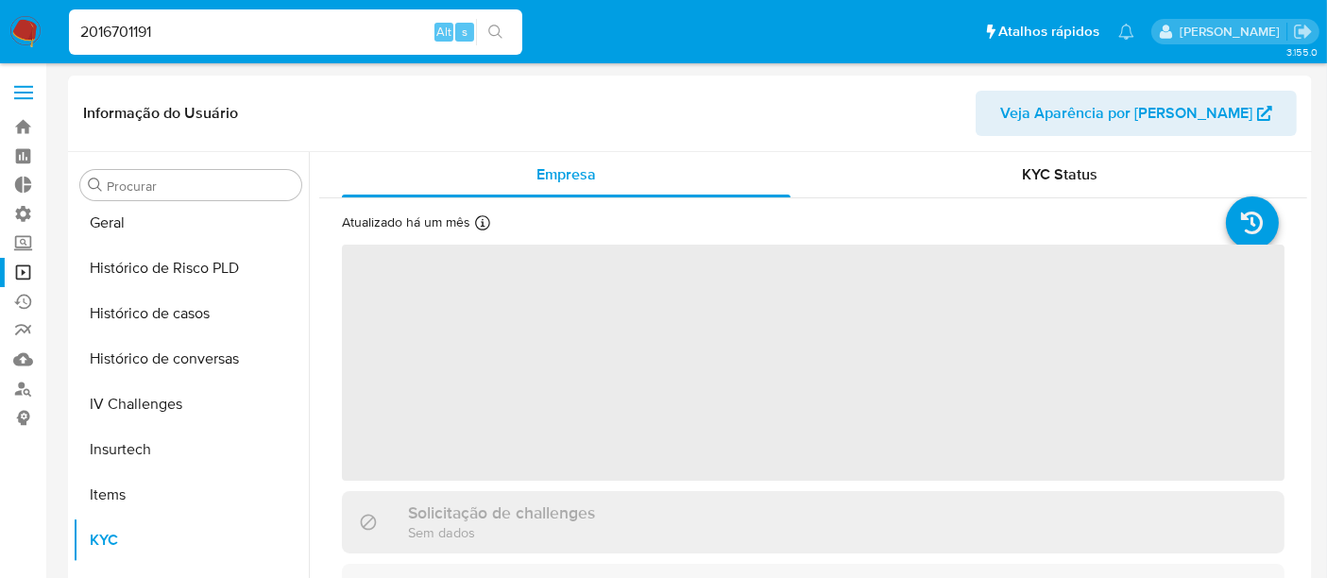
scroll to position [842, 0]
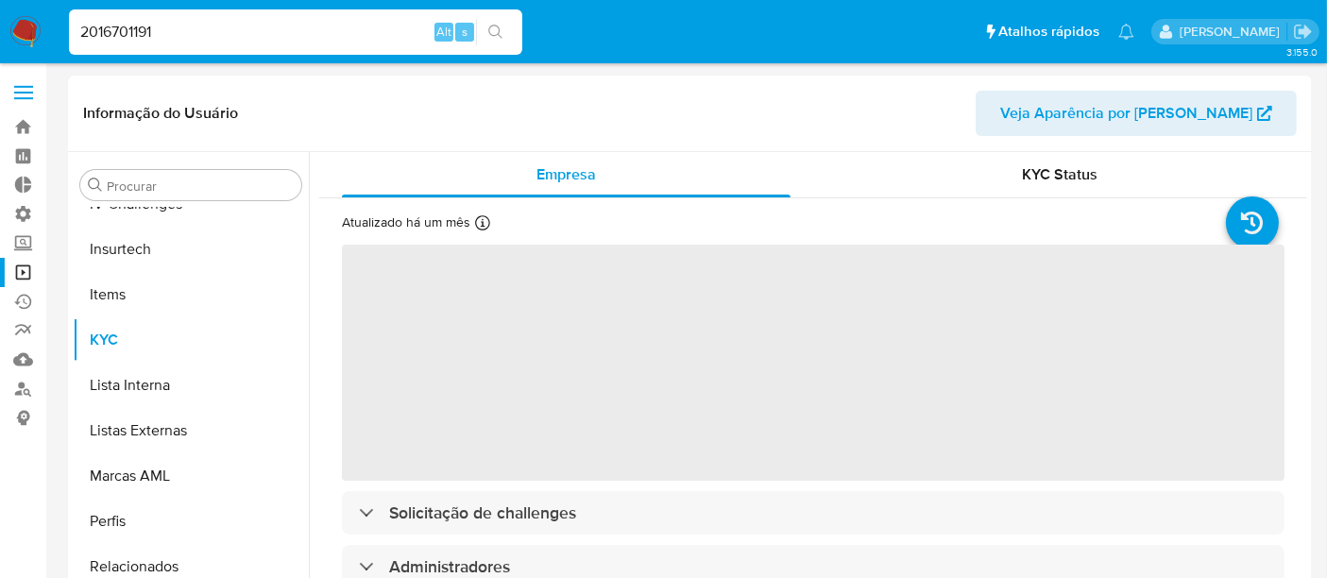
select select "10"
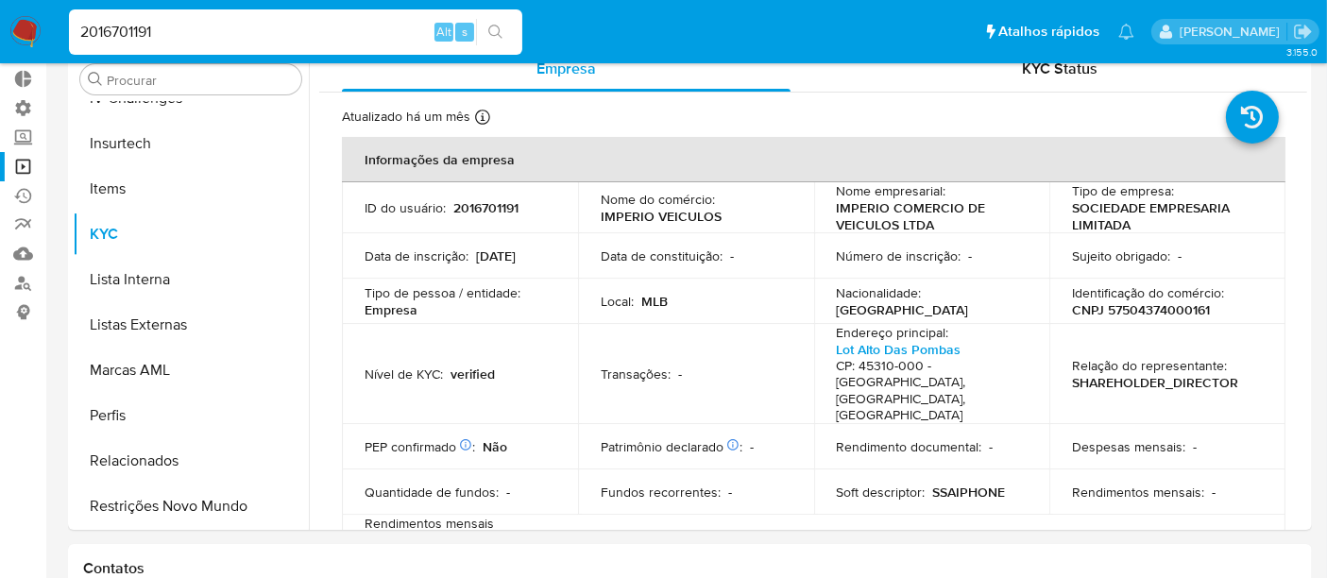
scroll to position [210, 0]
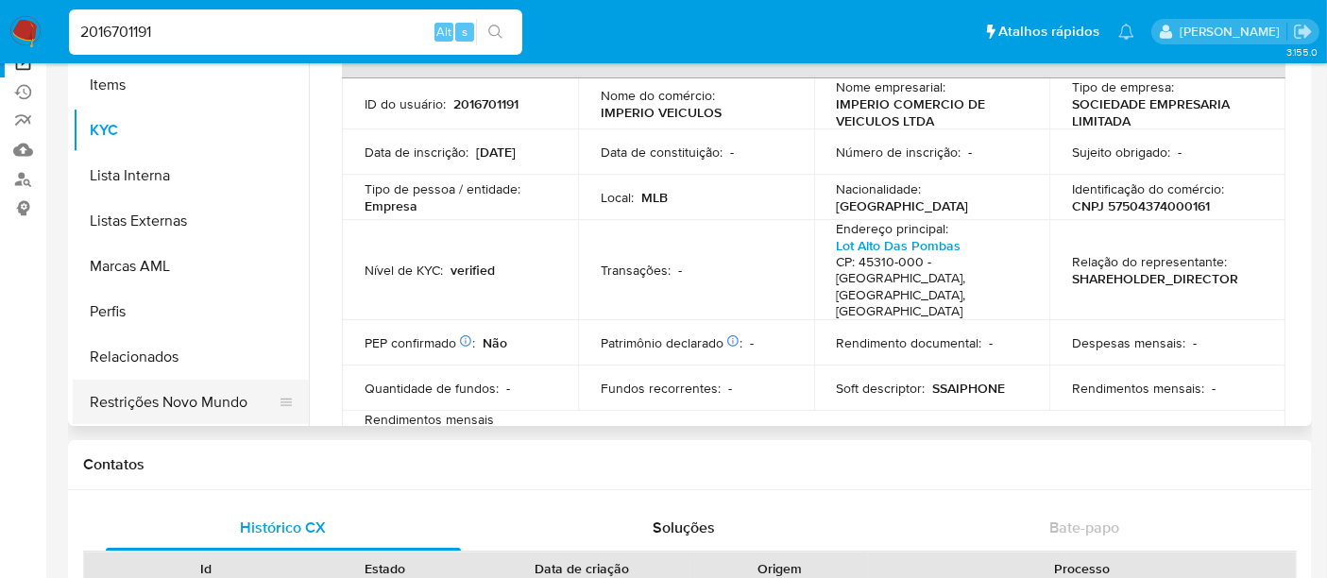
click at [215, 393] on button "Restrições Novo Mundo" at bounding box center [183, 402] width 221 height 45
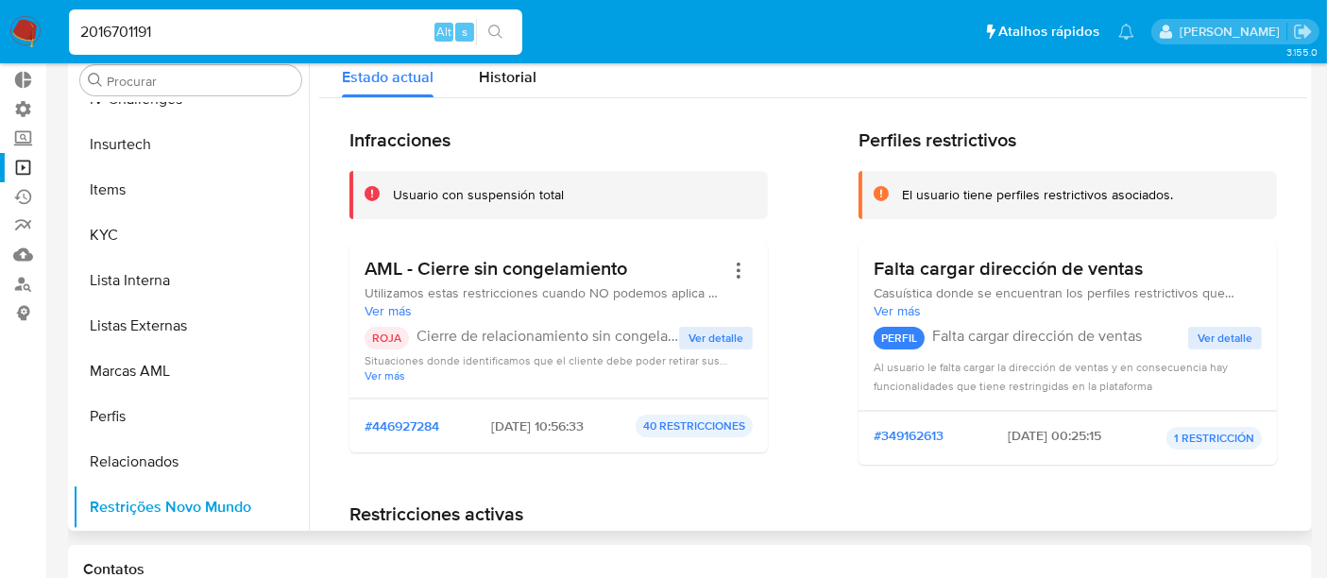
scroll to position [0, 0]
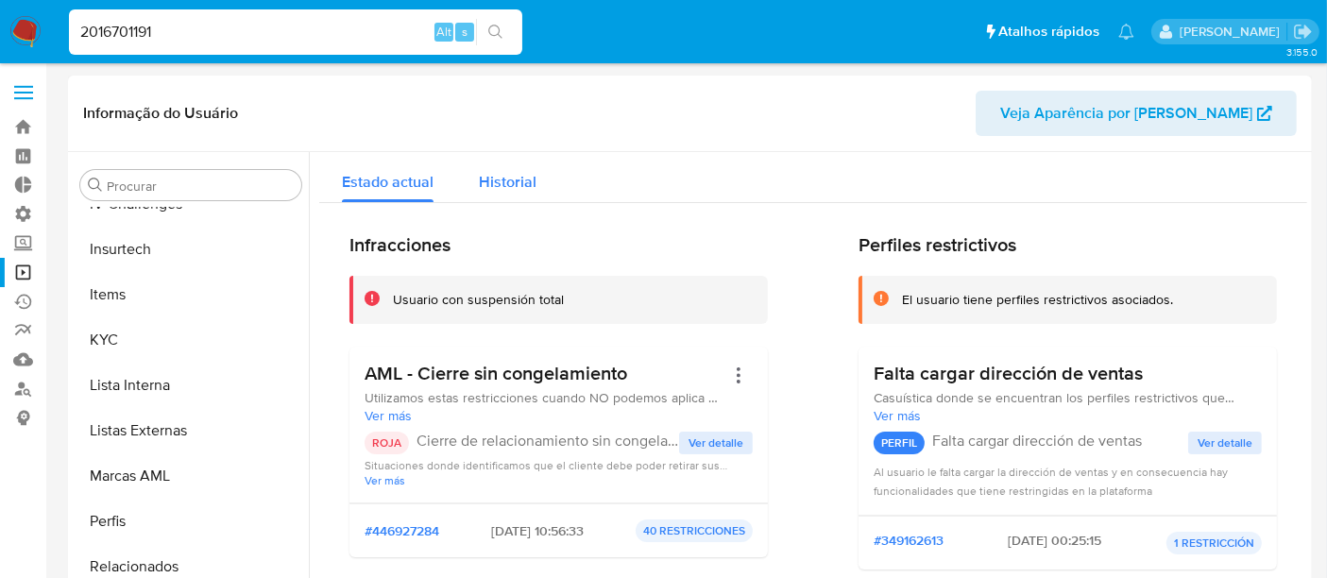
click at [500, 188] on span "Historial" at bounding box center [508, 182] width 58 height 22
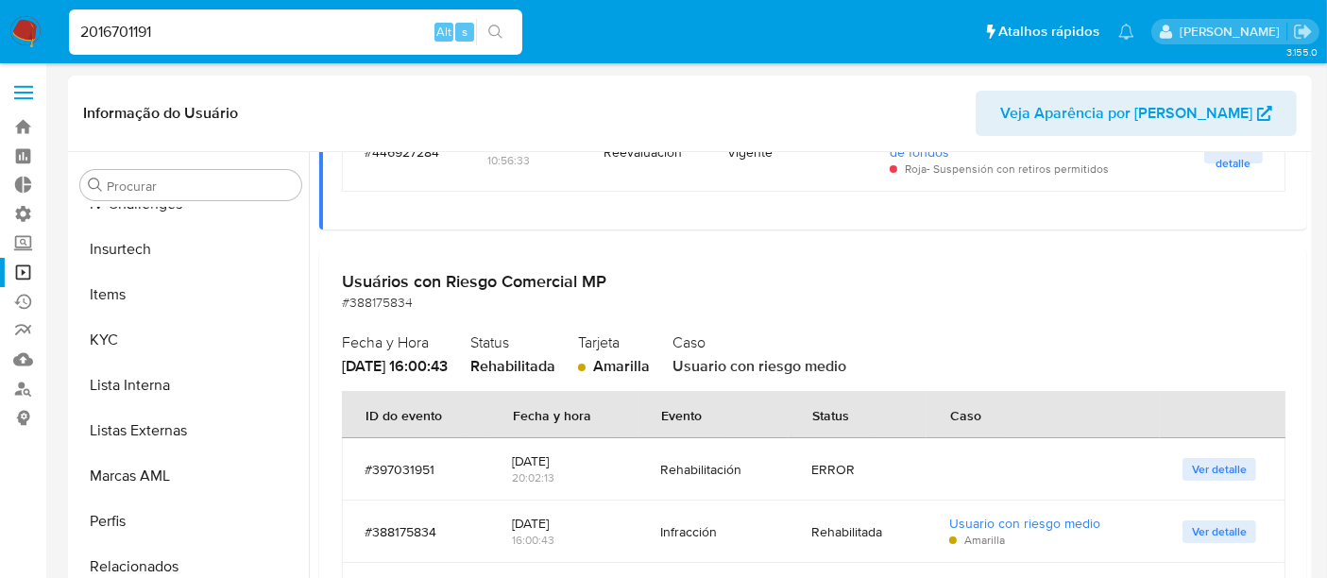
scroll to position [210, 0]
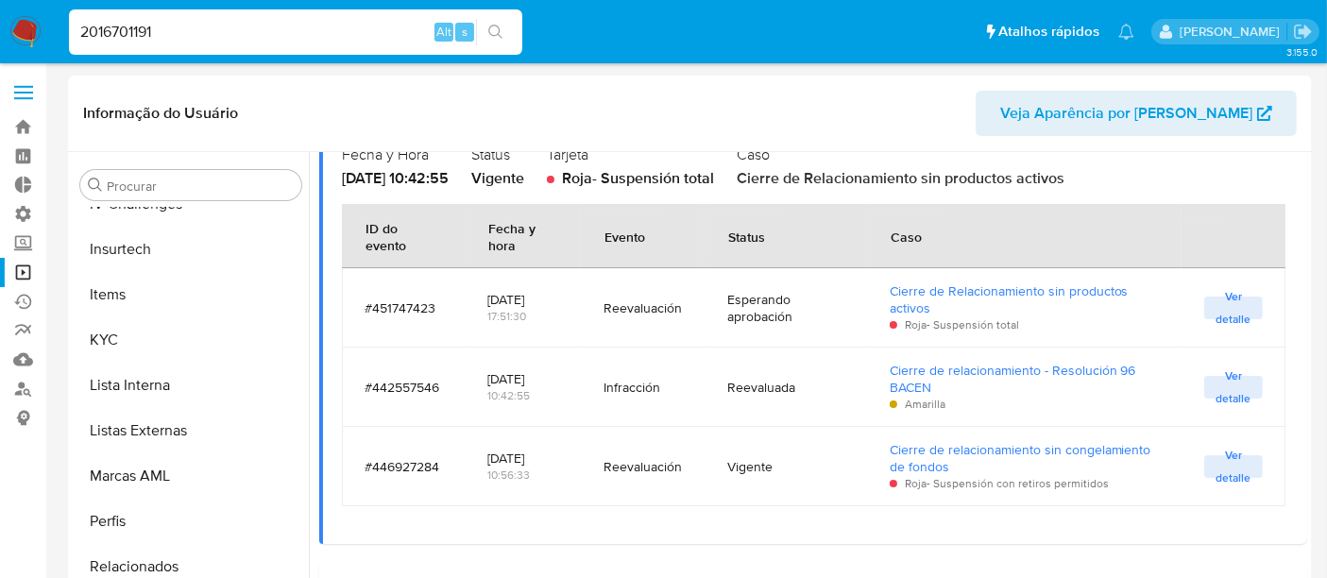
drag, startPoint x: 185, startPoint y: 33, endPoint x: 0, endPoint y: 30, distance: 185.1
click at [0, 30] on nav "Pausado Ver notificaciones 2016701191 Alt s Atalhos rápidos Presiona las siguie…" at bounding box center [663, 31] width 1327 height 63
paste input "1552358878"
type input "1552358878"
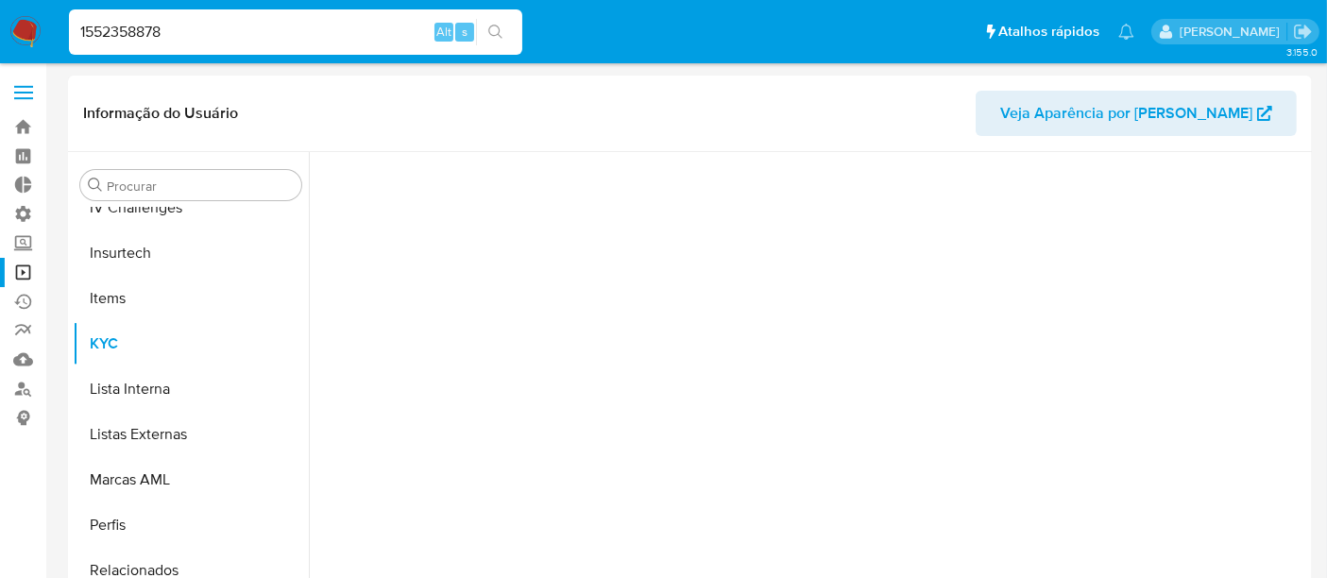
scroll to position [842, 0]
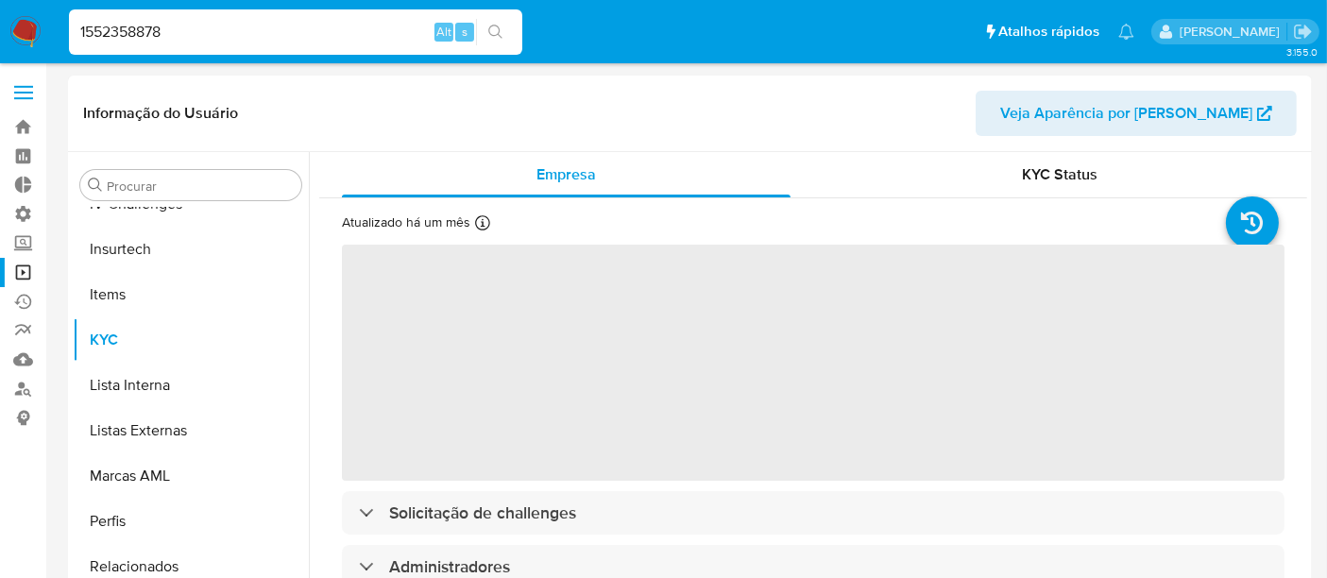
select select "10"
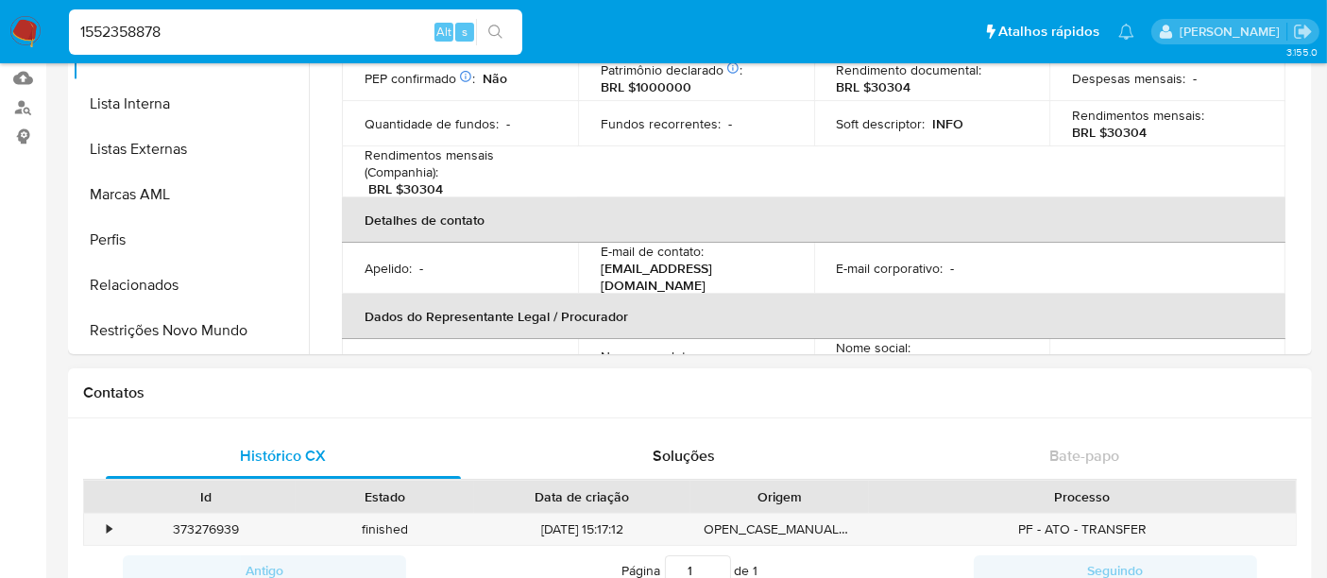
scroll to position [314, 0]
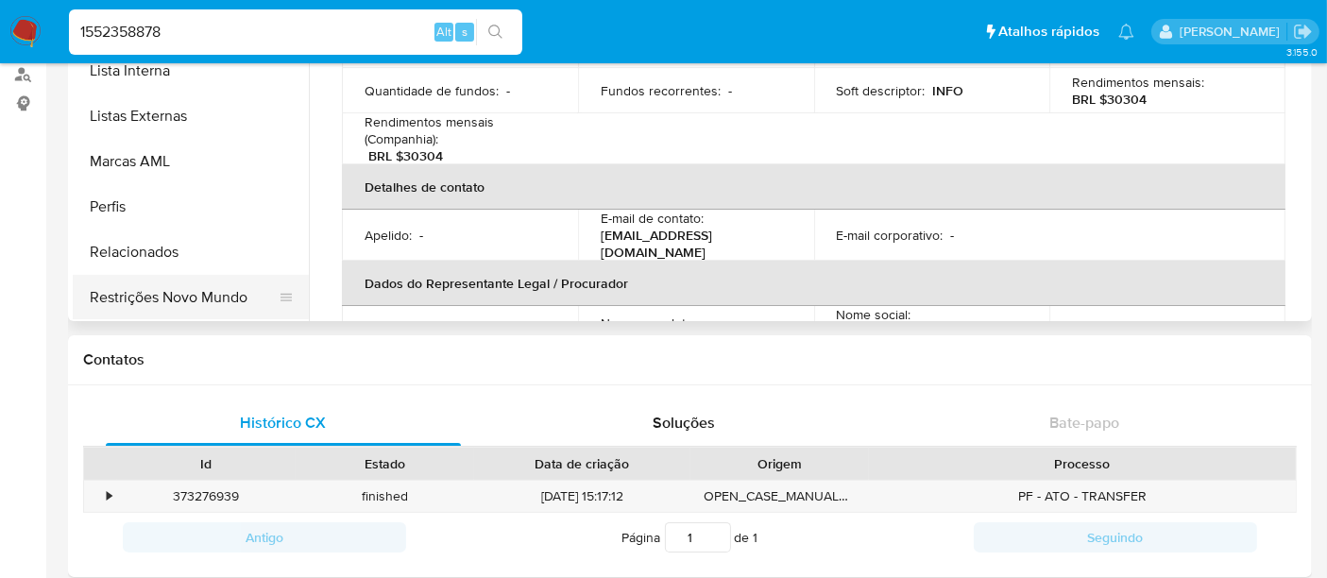
click at [216, 295] on button "Restrições Novo Mundo" at bounding box center [183, 297] width 221 height 45
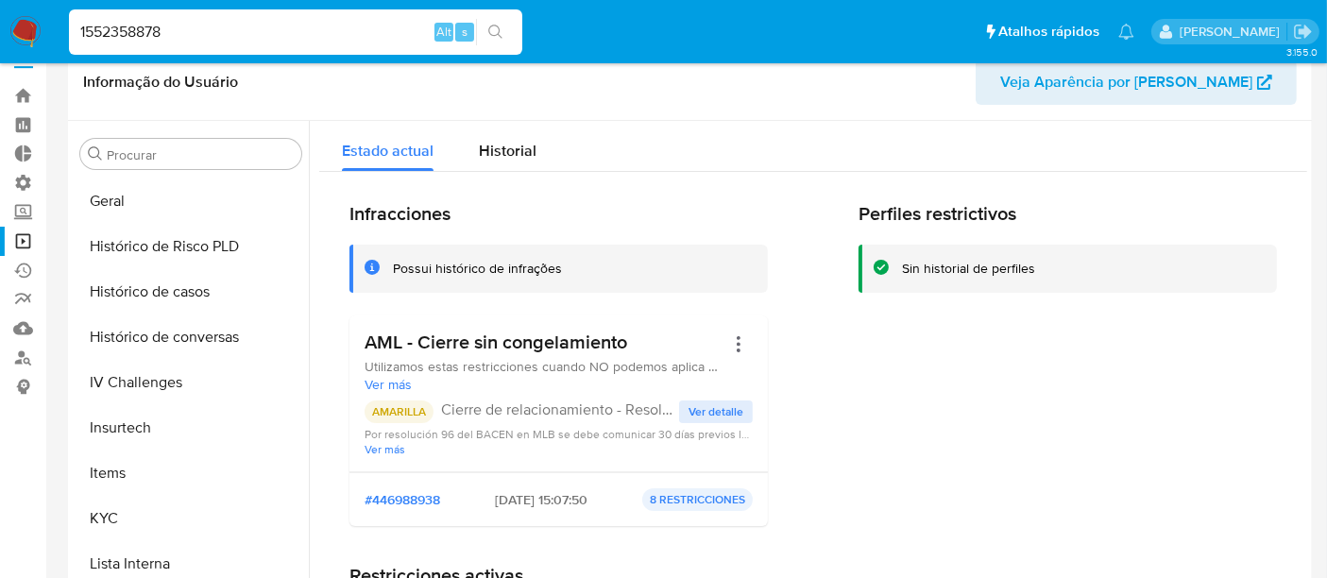
scroll to position [0, 0]
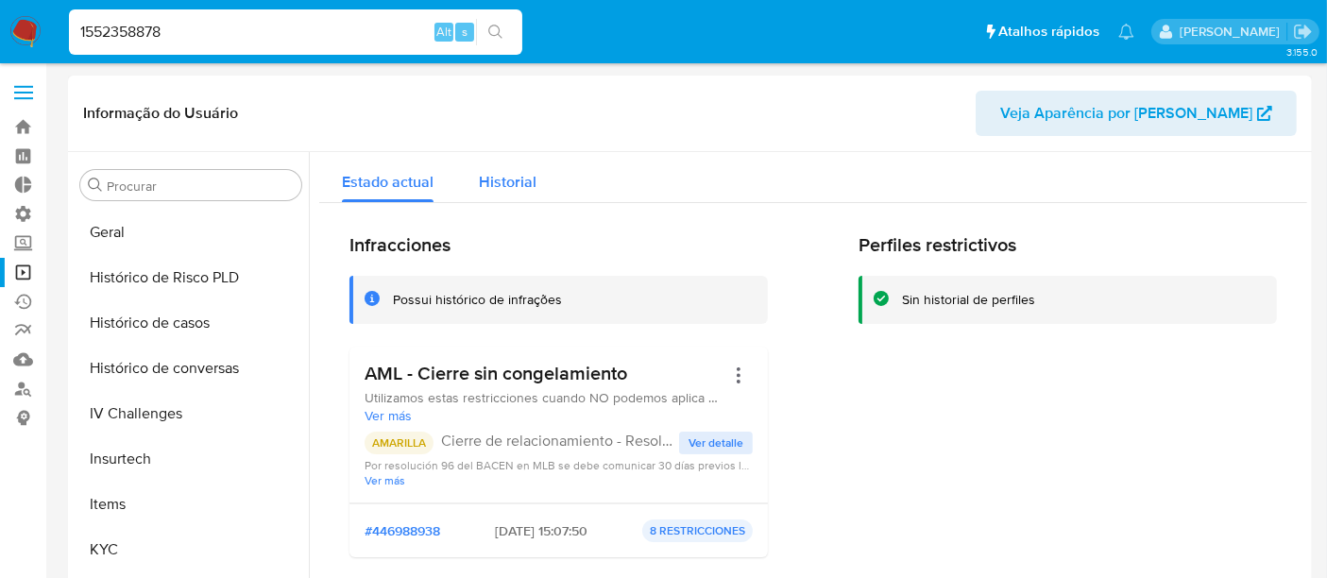
click at [507, 194] on div "Historial" at bounding box center [508, 177] width 58 height 50
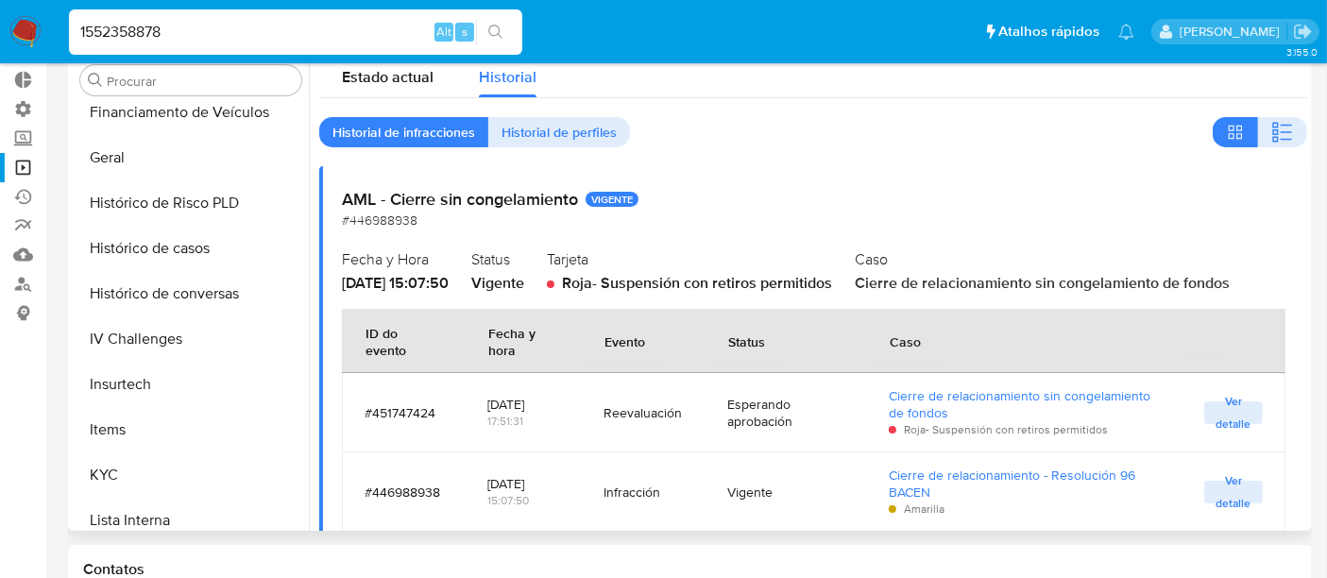
scroll to position [629, 0]
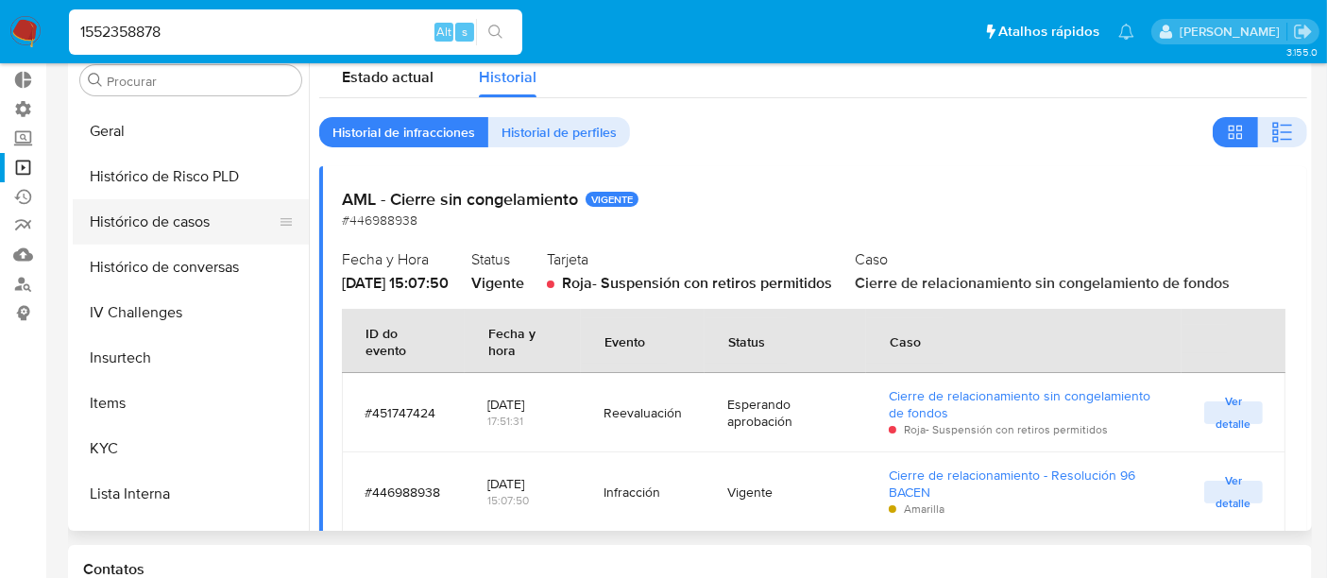
click at [190, 225] on button "Histórico de casos" at bounding box center [183, 221] width 221 height 45
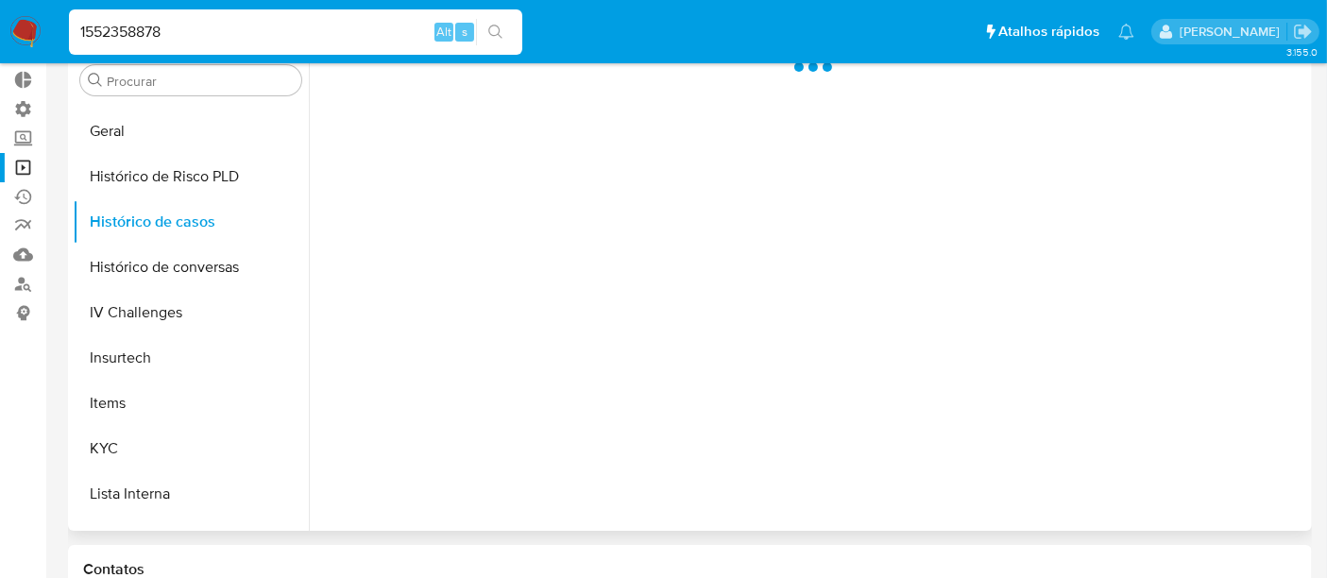
scroll to position [0, 0]
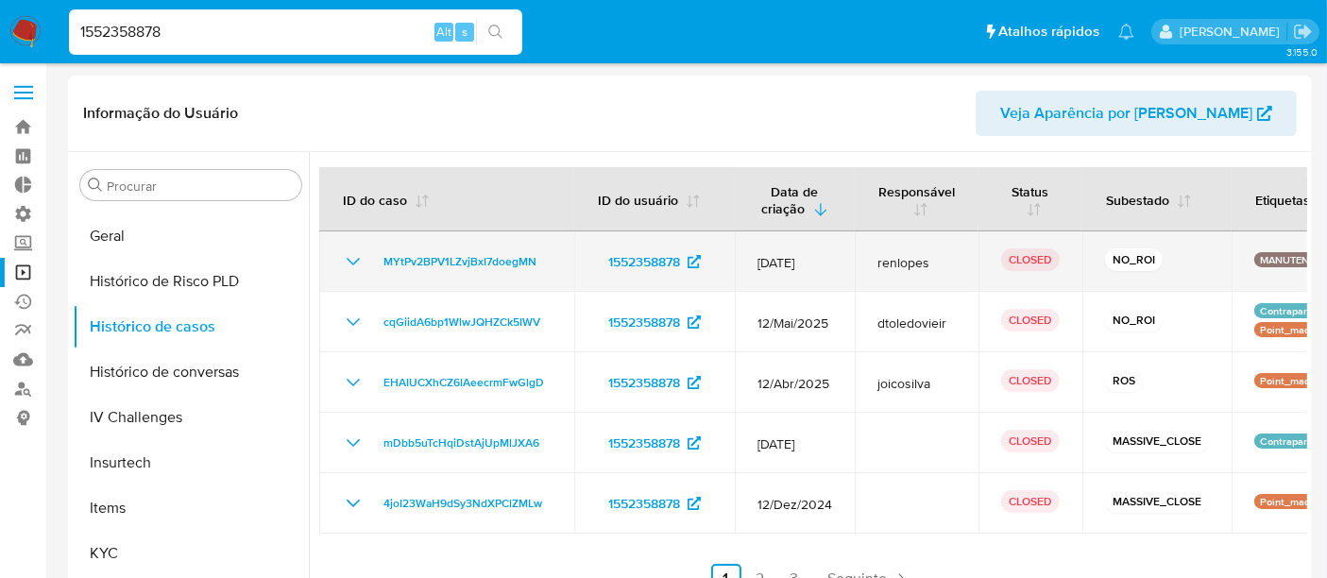
click at [348, 259] on icon "Mostrar/Ocultar" at bounding box center [353, 261] width 23 height 23
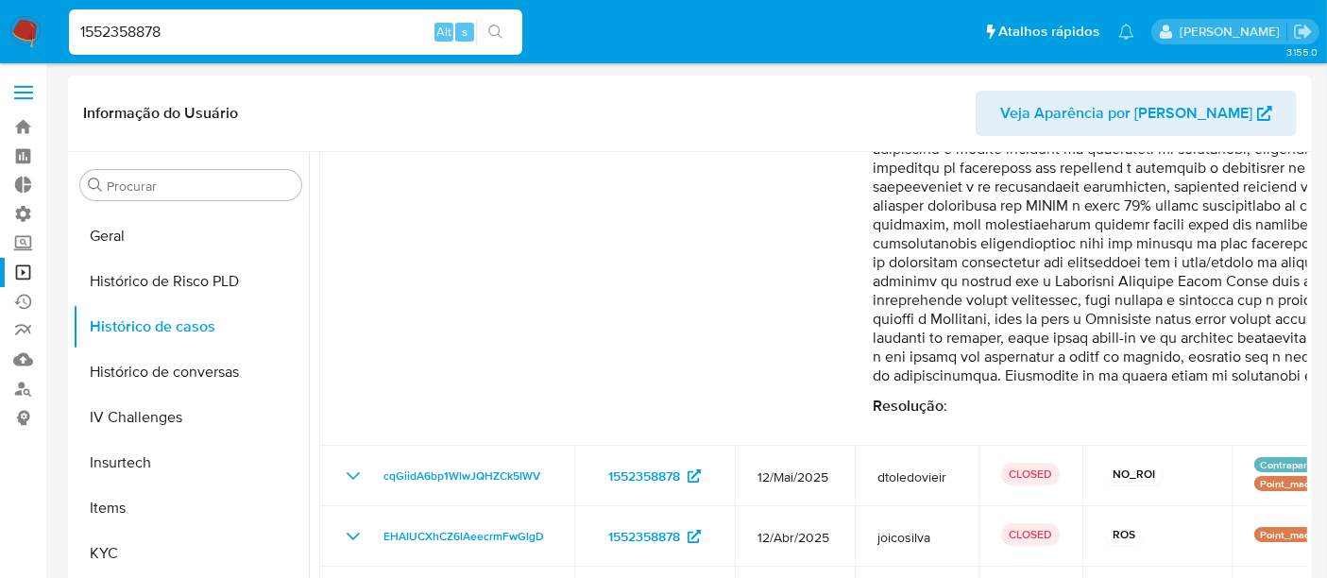
scroll to position [314, 0]
drag, startPoint x: 183, startPoint y: 25, endPoint x: 0, endPoint y: 26, distance: 183.2
click at [0, 26] on nav "Pausado Ver notificaciones 1552358878 Alt s Atalhos rápidos Presiona las siguie…" at bounding box center [663, 31] width 1327 height 63
paste input "84157470"
type input "184157470"
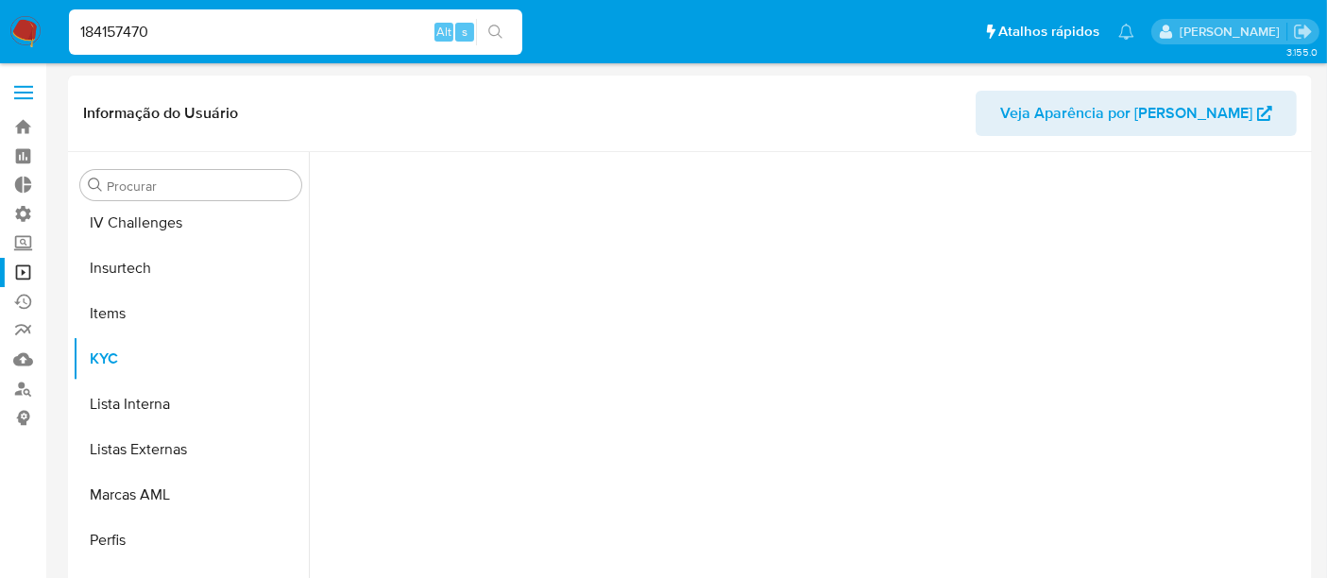
scroll to position [842, 0]
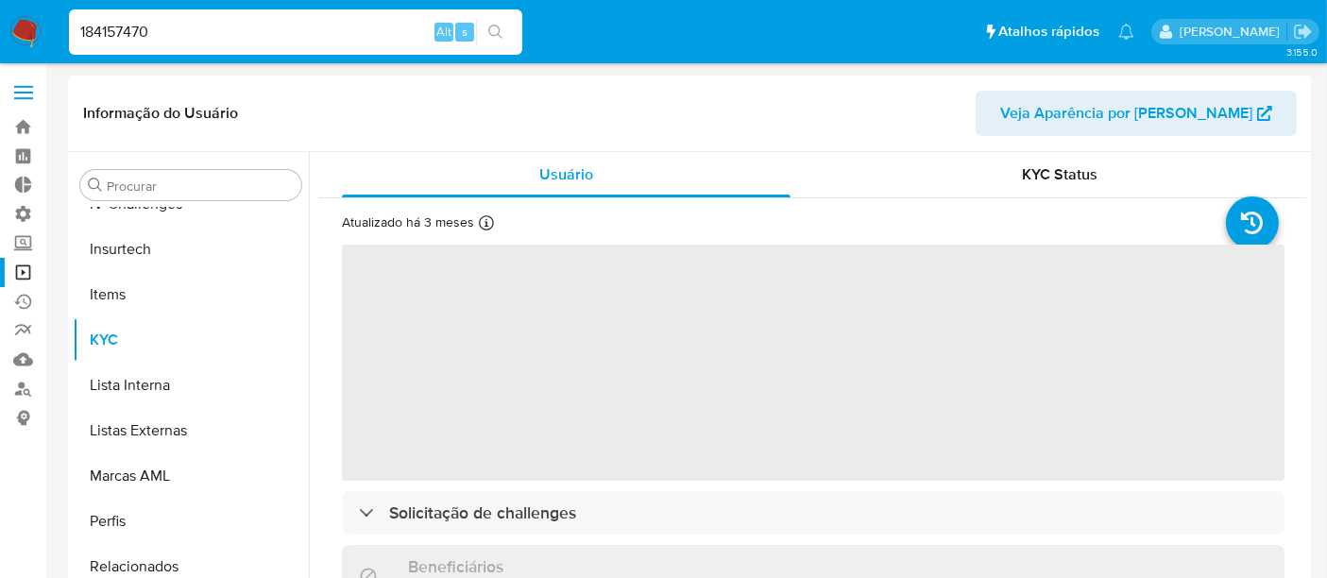
select select "10"
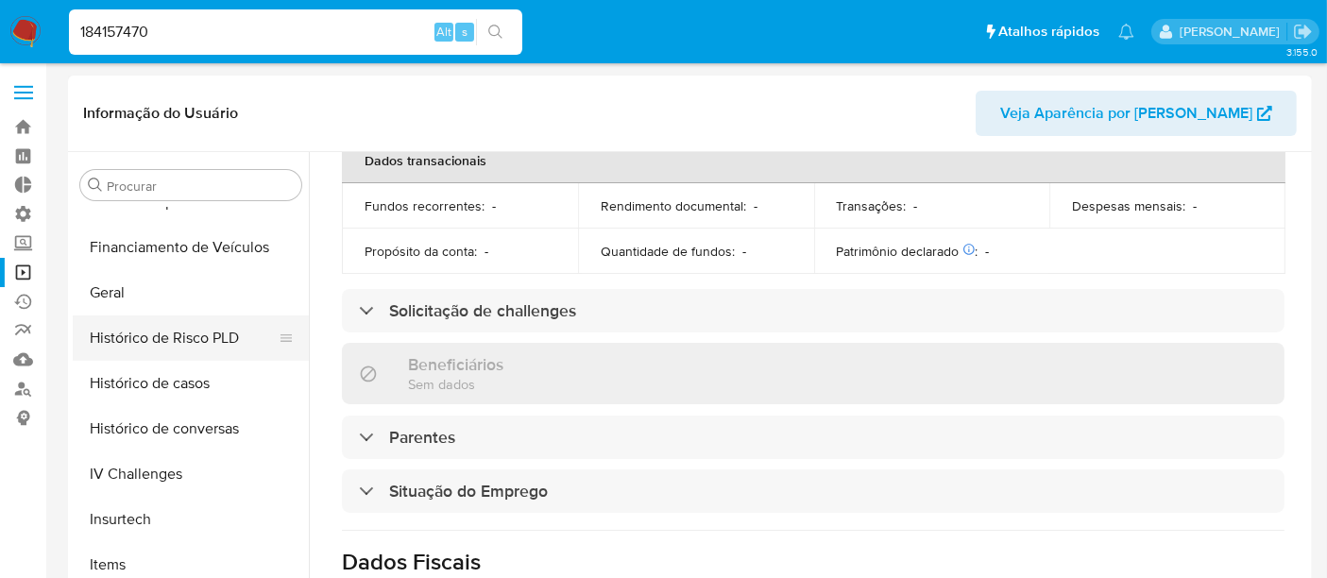
scroll to position [528, 0]
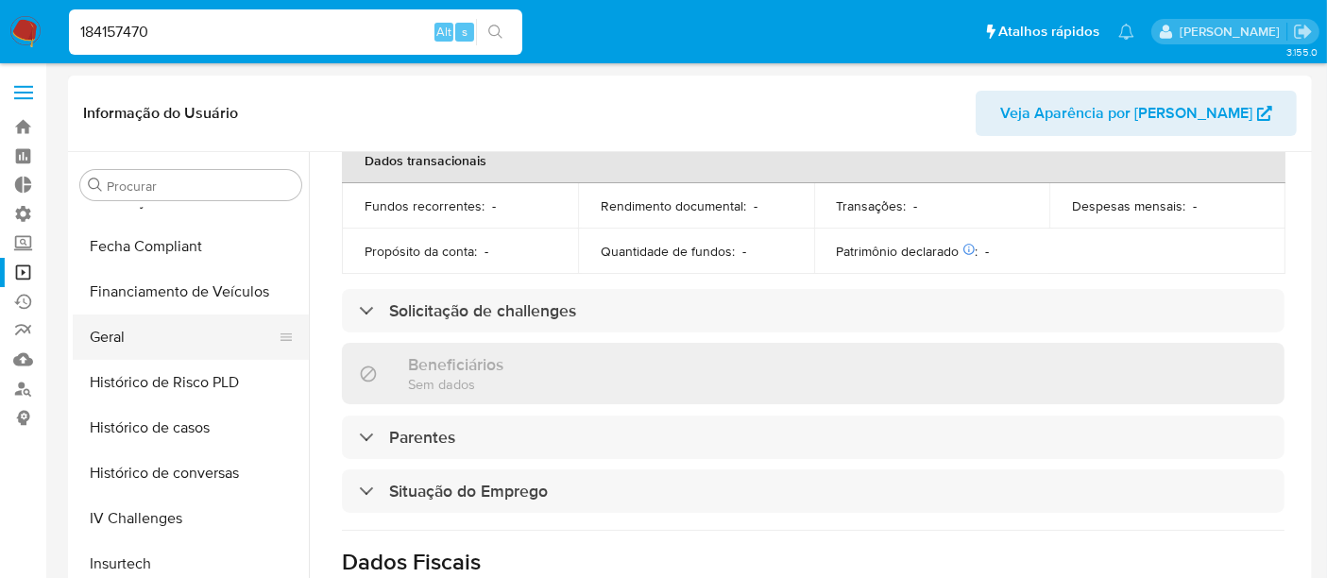
click at [135, 332] on button "Geral" at bounding box center [183, 336] width 221 height 45
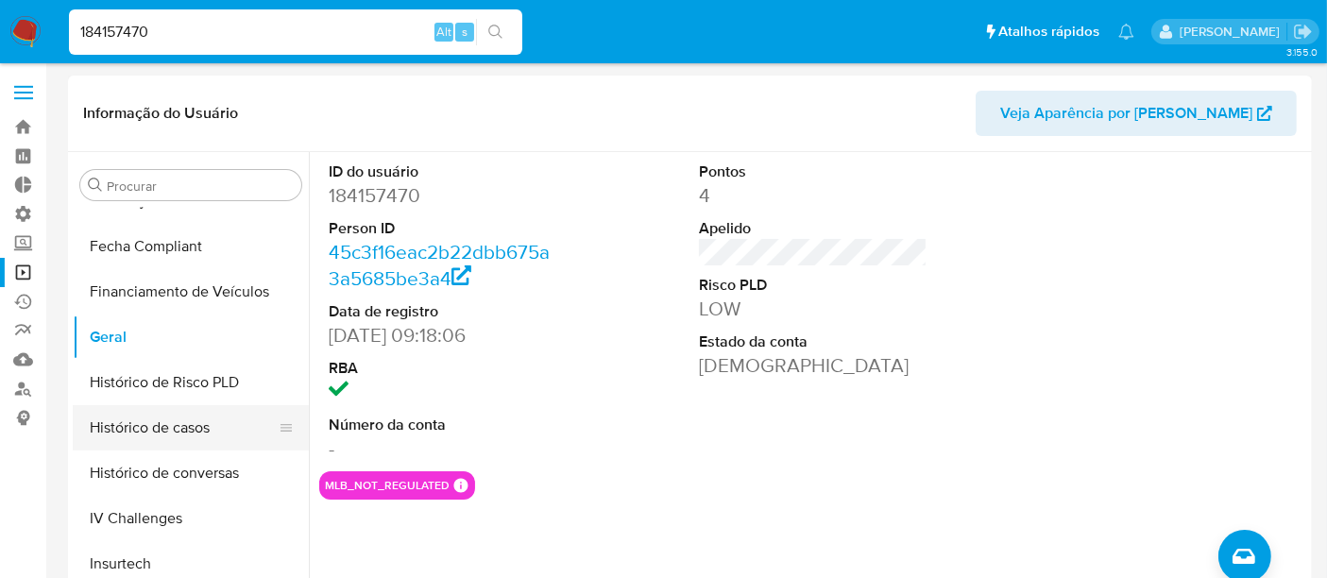
scroll to position [633, 0]
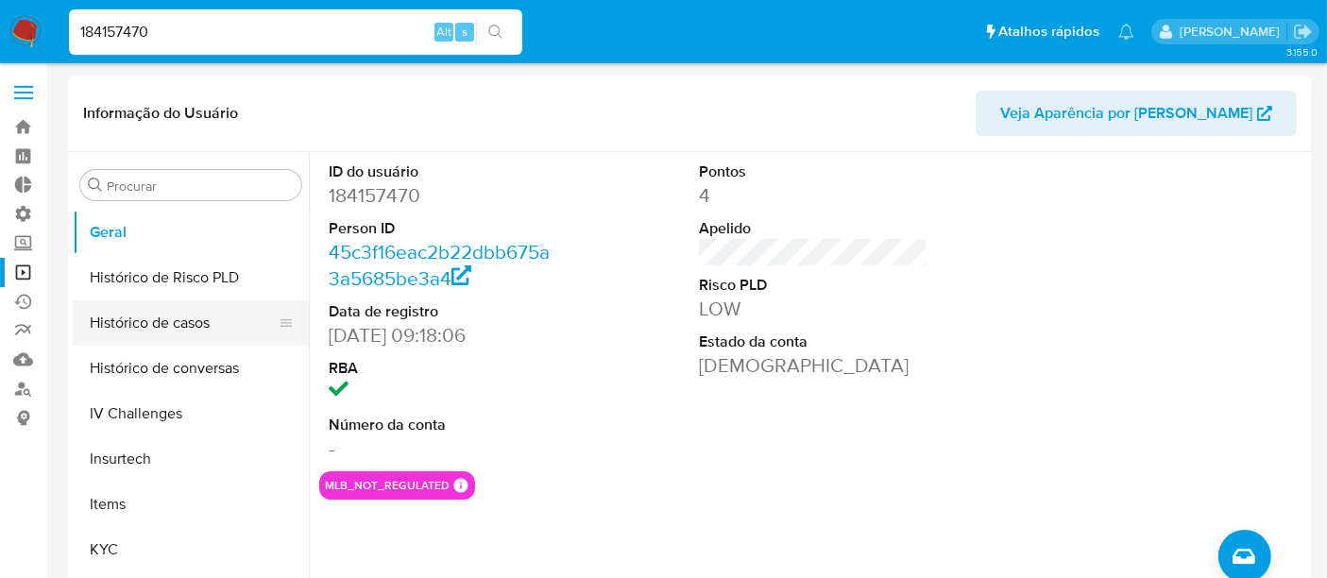
click at [188, 328] on button "Histórico de casos" at bounding box center [183, 322] width 221 height 45
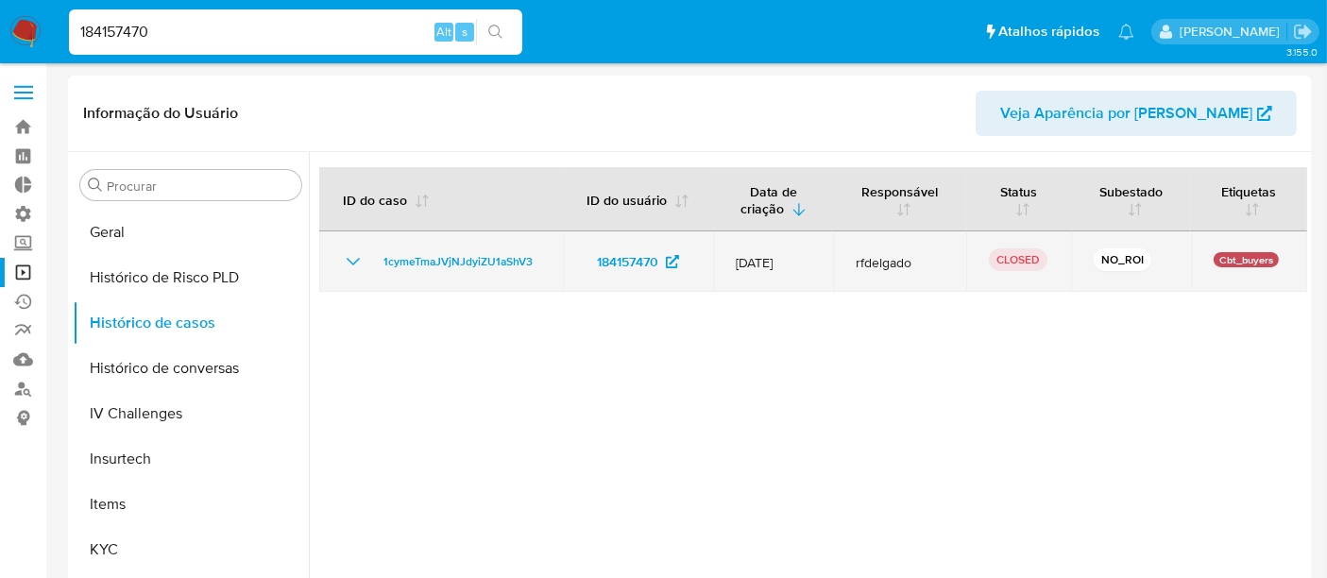
click at [358, 265] on icon "Mostrar/Ocultar" at bounding box center [353, 261] width 23 height 23
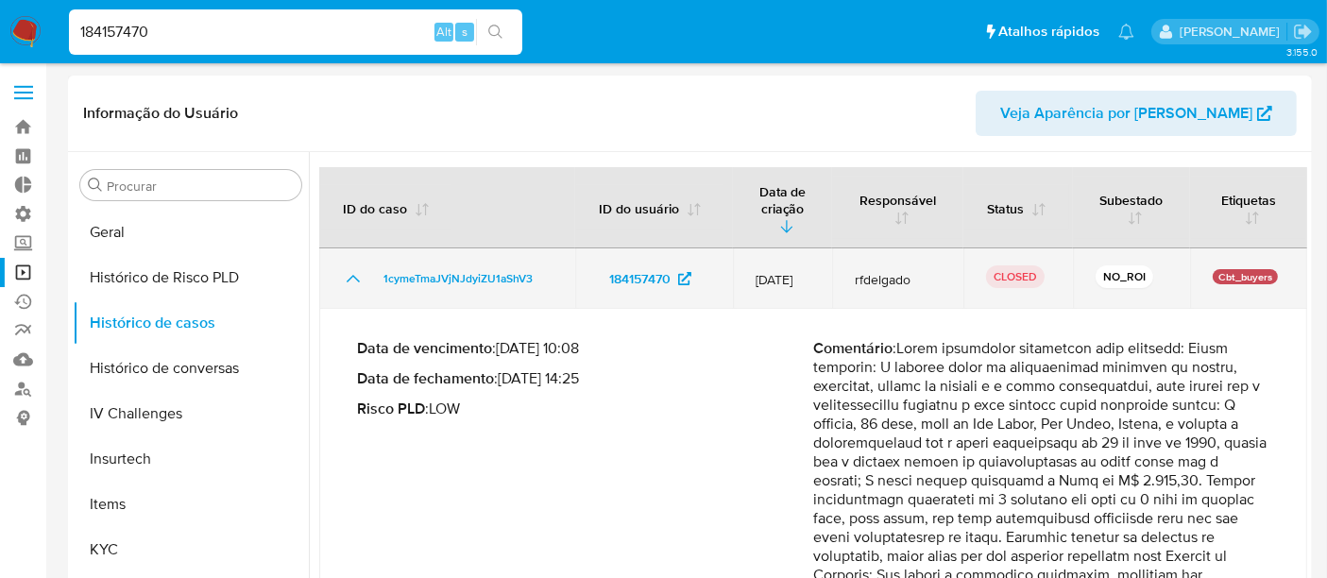
click at [358, 267] on icon "Mostrar/Ocultar" at bounding box center [353, 278] width 23 height 23
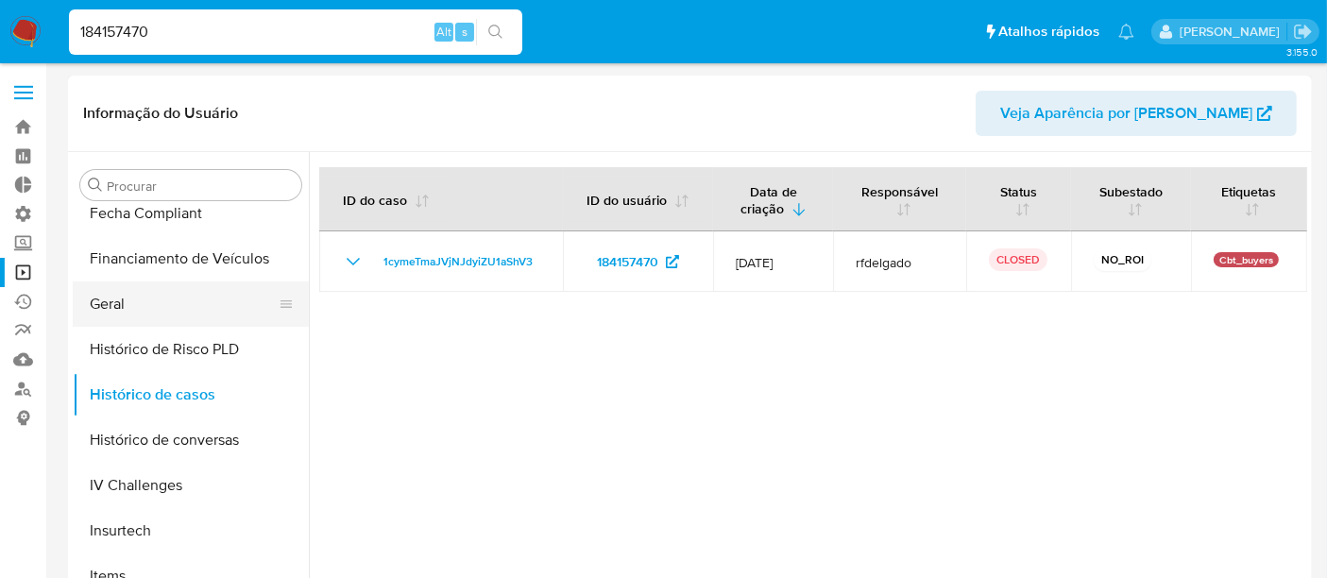
scroll to position [528, 0]
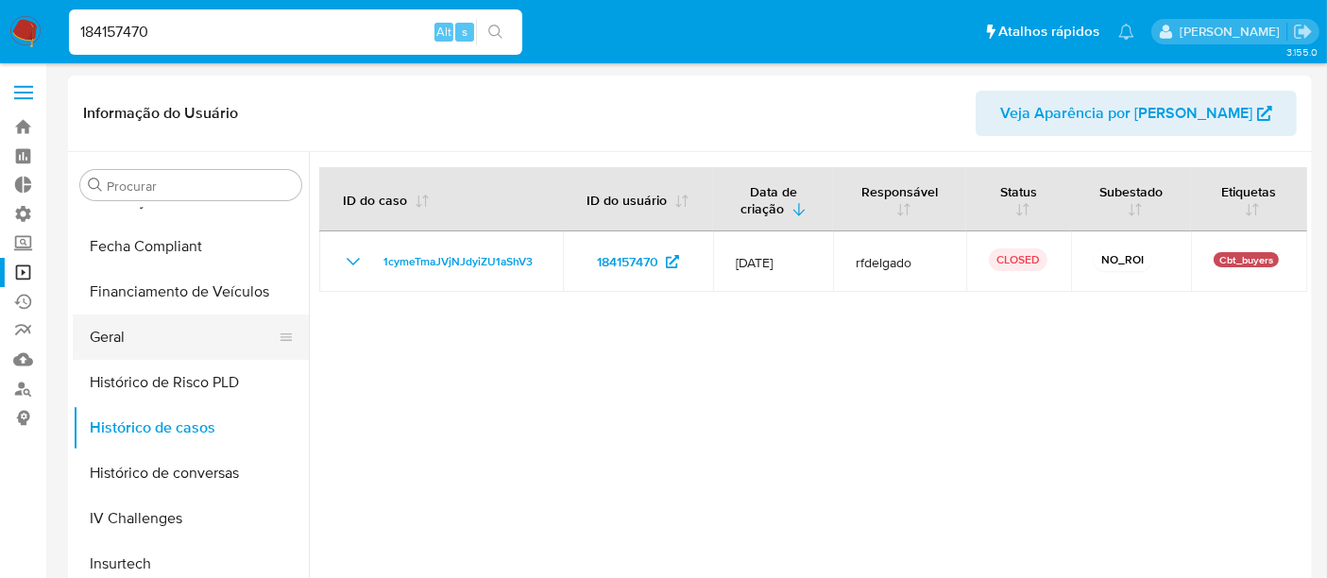
click at [151, 341] on button "Geral" at bounding box center [183, 336] width 221 height 45
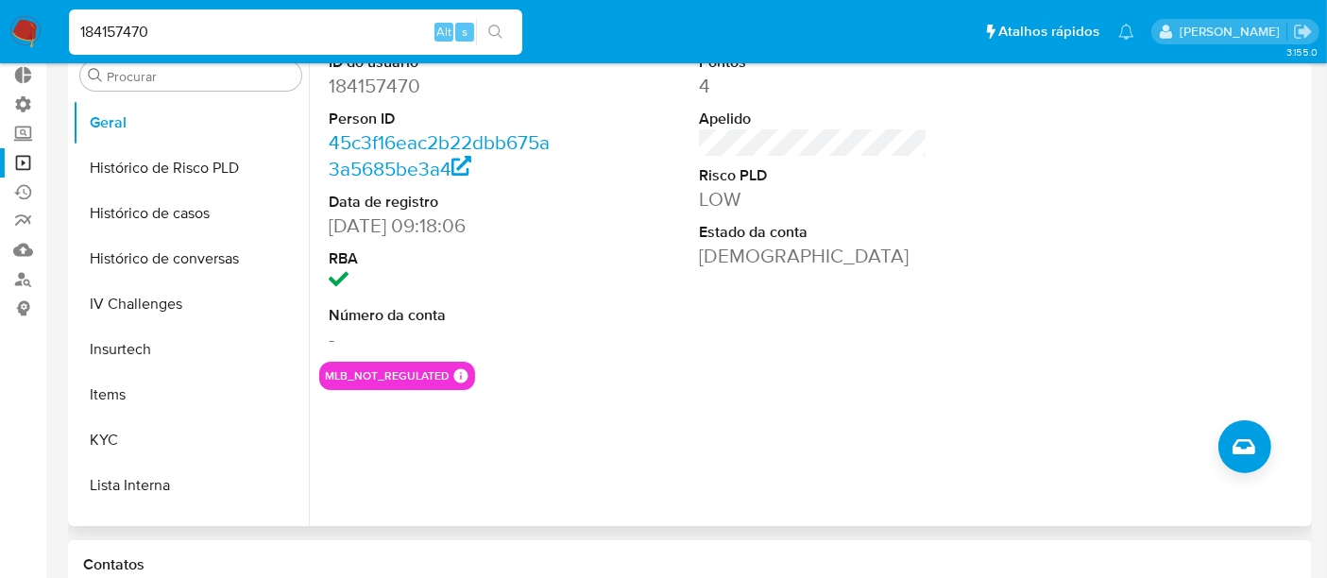
scroll to position [210, 0]
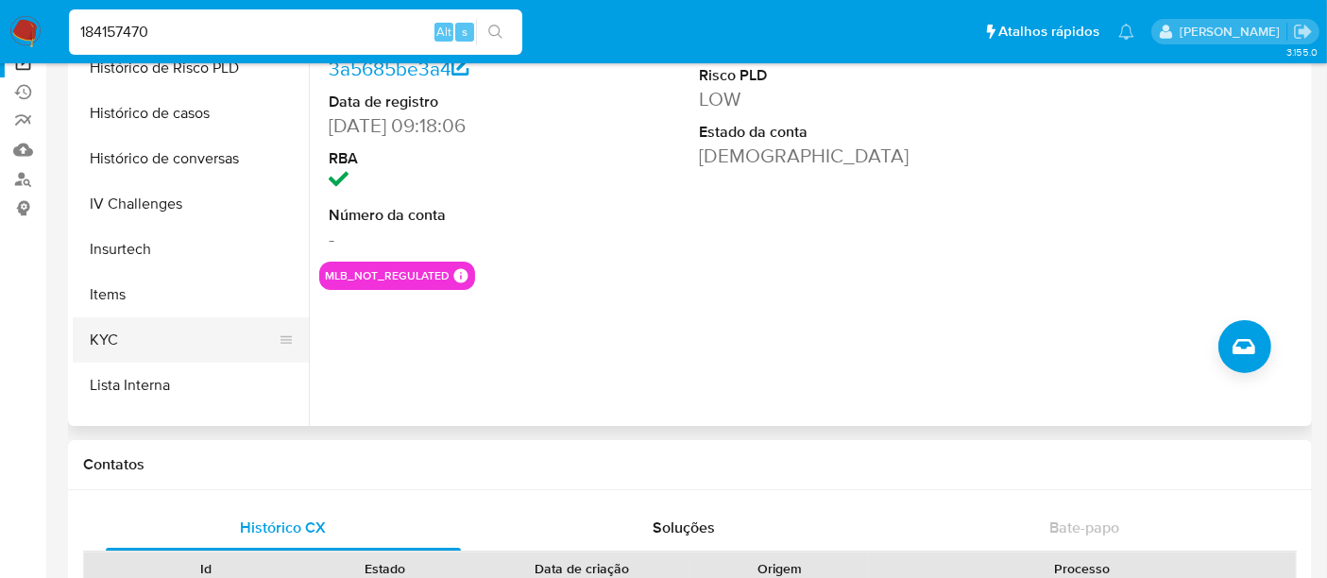
click at [118, 337] on button "KYC" at bounding box center [183, 339] width 221 height 45
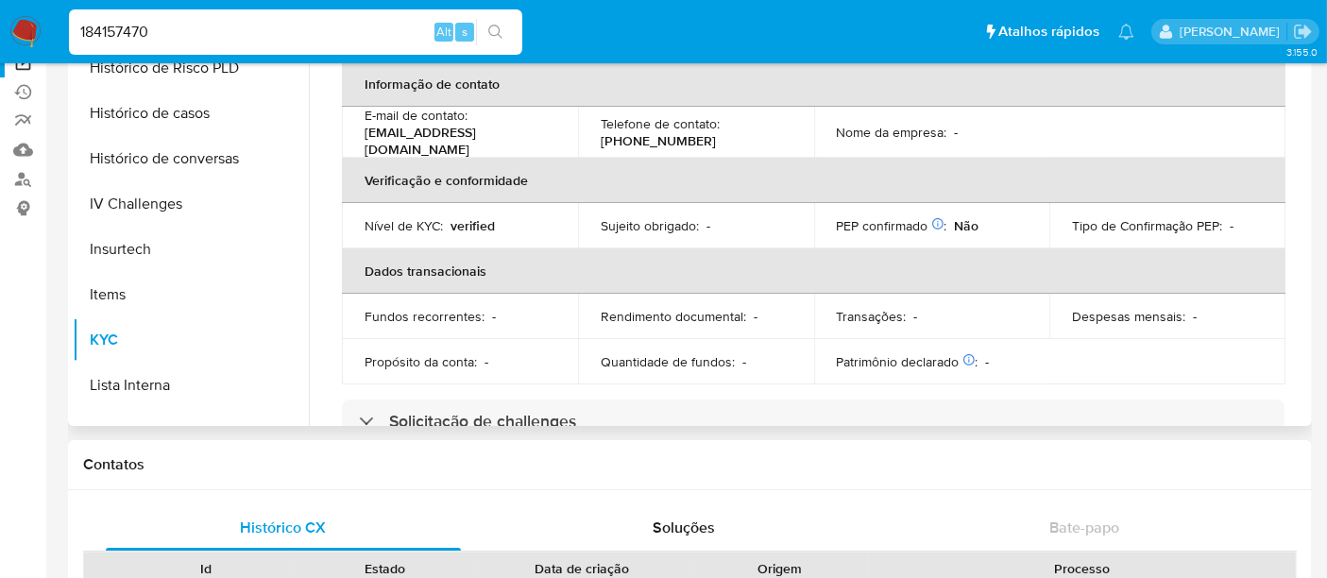
scroll to position [314, 0]
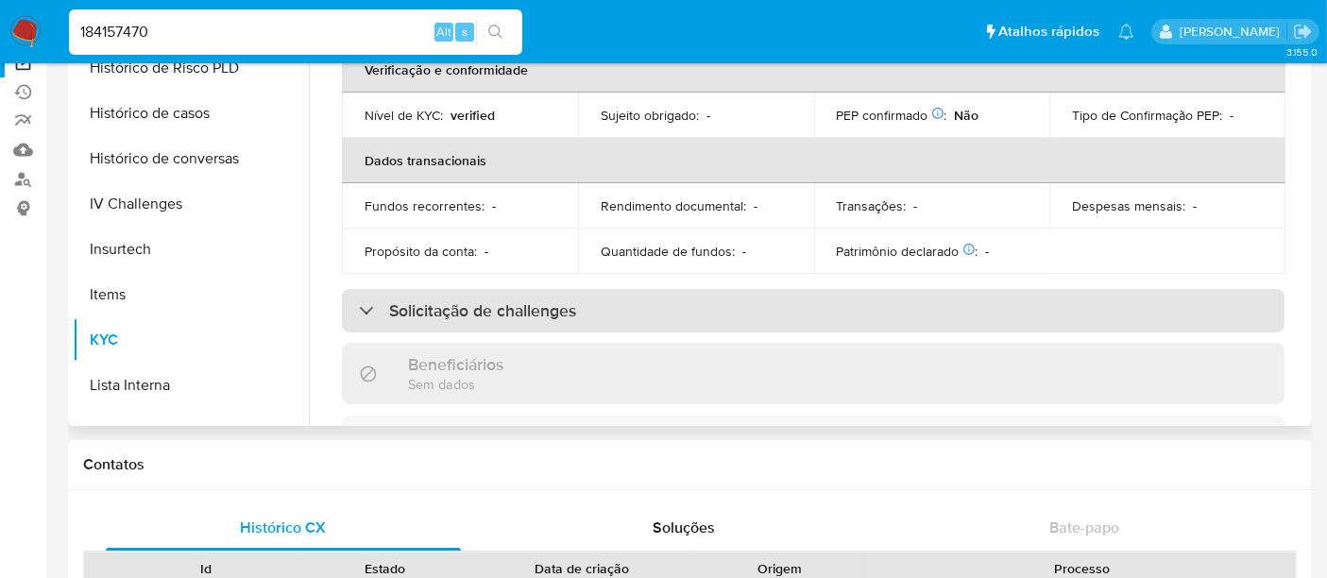
click at [376, 313] on div "Solicitação de challenges" at bounding box center [467, 310] width 217 height 21
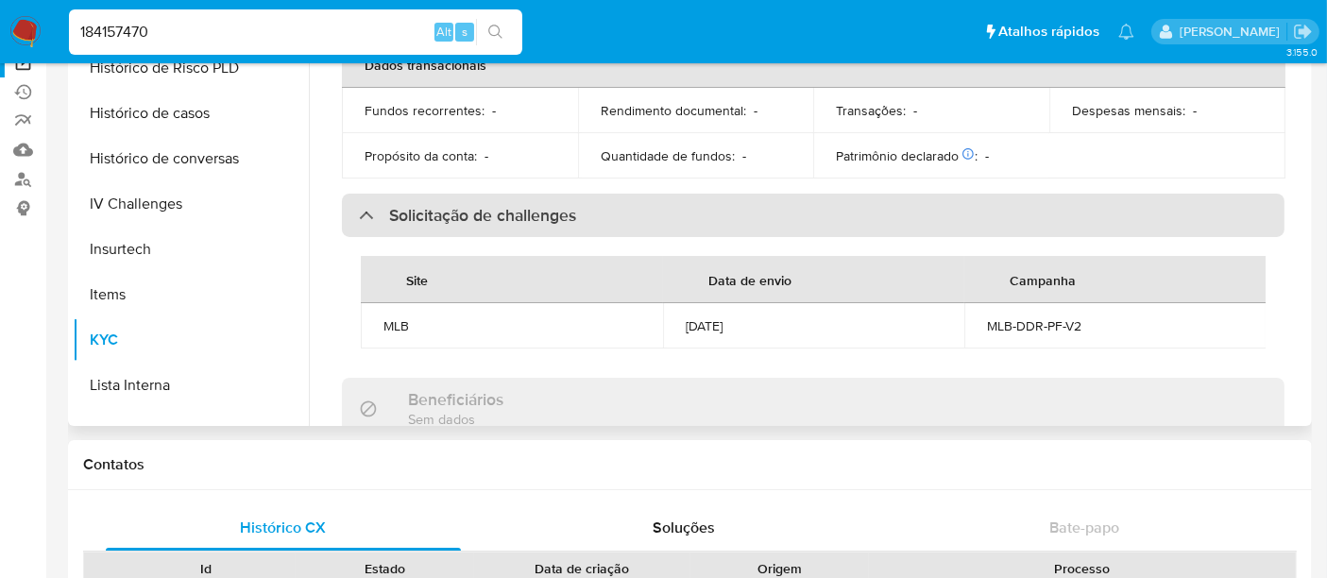
scroll to position [524, 0]
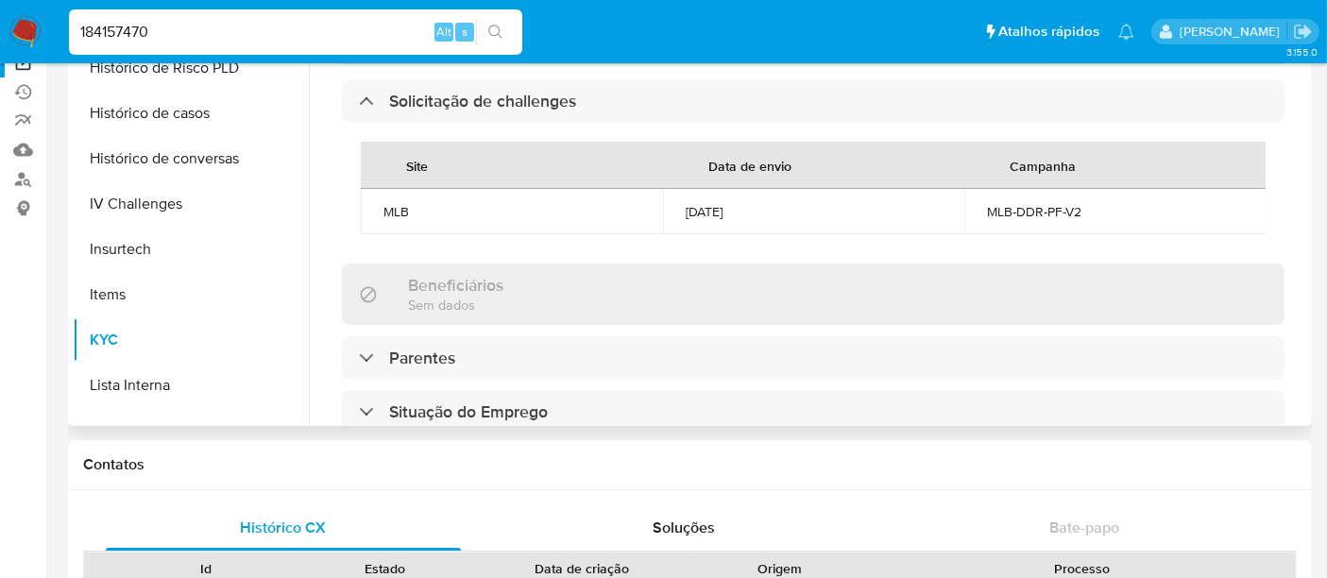
drag, startPoint x: 679, startPoint y: 210, endPoint x: 769, endPoint y: 215, distance: 89.9
click at [769, 215] on td "[DATE]" at bounding box center [814, 211] width 302 height 45
copy div "[DATE]"
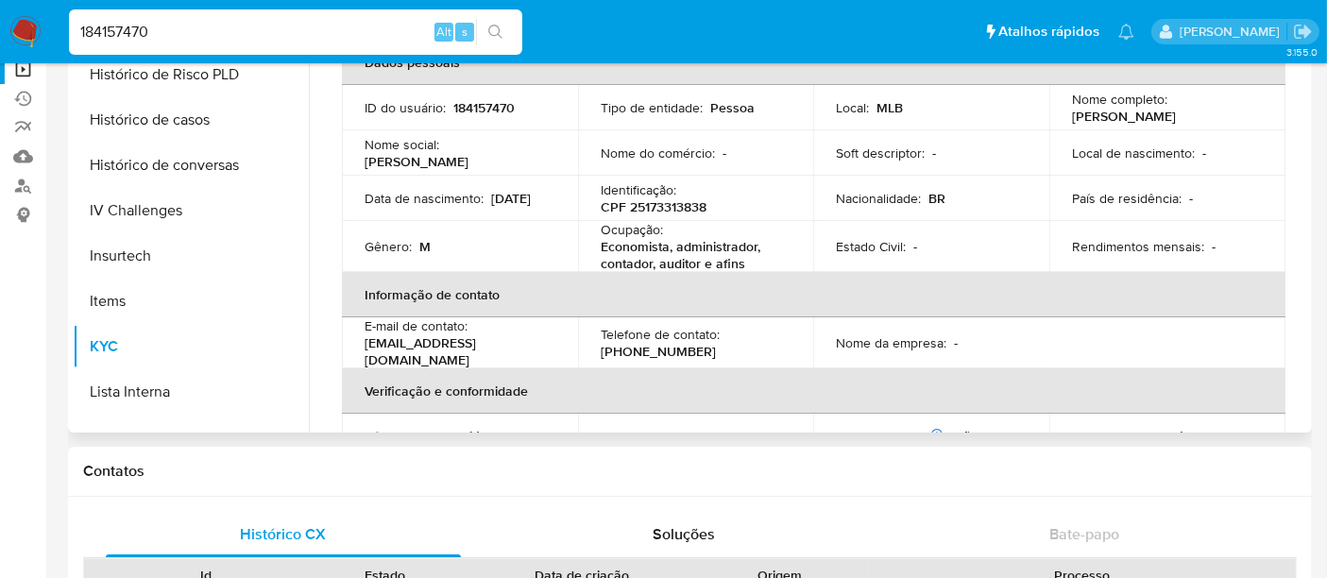
scroll to position [0, 0]
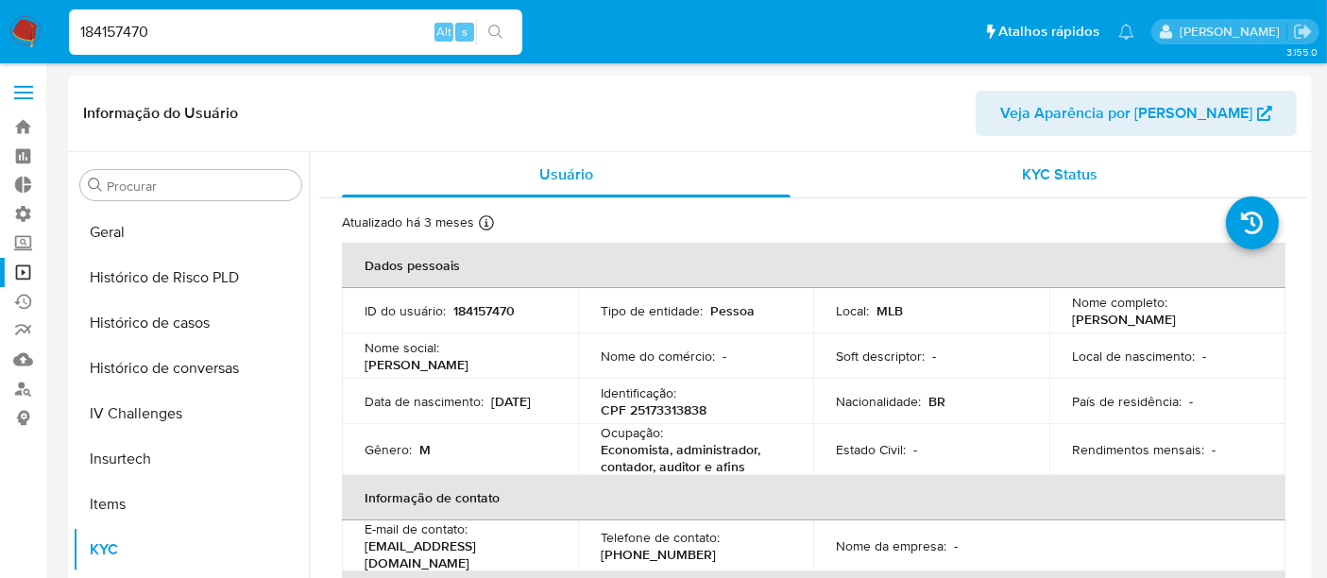
click at [1043, 156] on div "KYC Status" at bounding box center [1060, 174] width 449 height 45
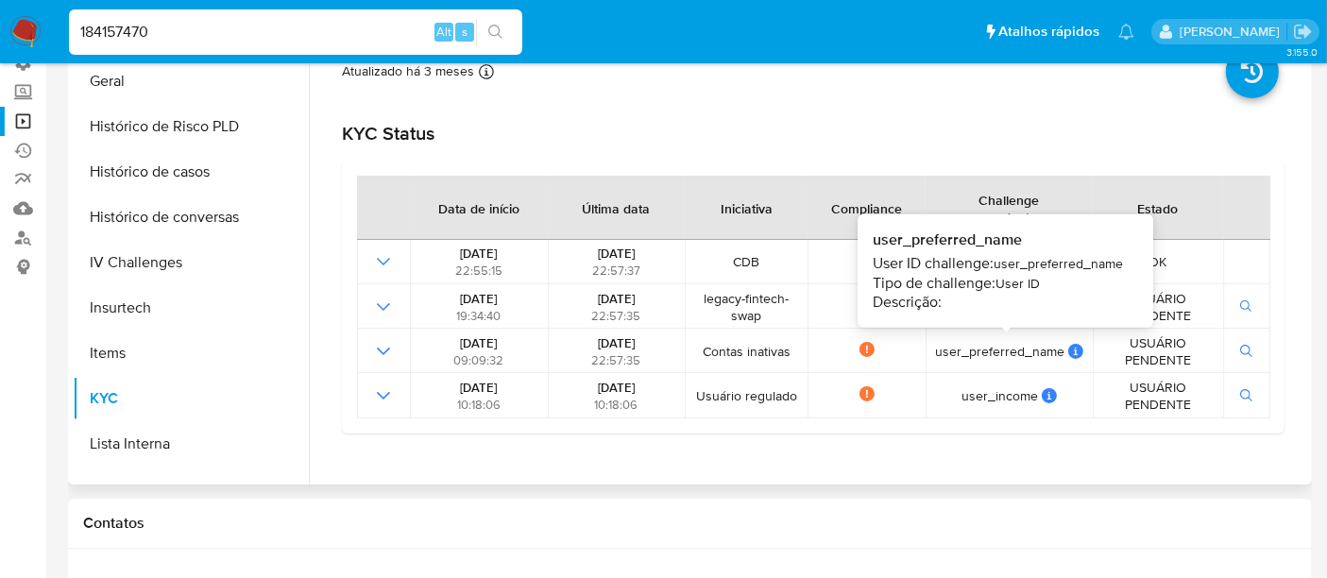
scroll to position [105, 0]
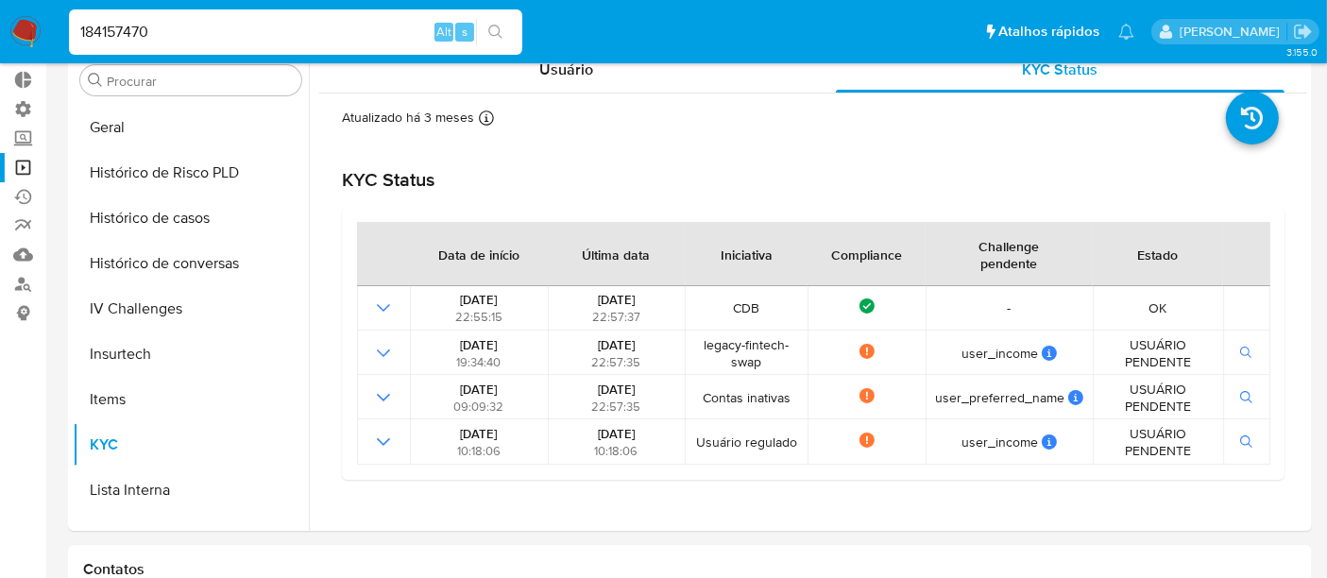
drag, startPoint x: 175, startPoint y: 34, endPoint x: 12, endPoint y: 33, distance: 162.4
click at [12, 33] on nav "Pausado Ver notificaciones 184157470 Alt s Atalhos rápidos Presiona las siguien…" at bounding box center [663, 31] width 1327 height 63
paste input "217233293"
type input "2172332930"
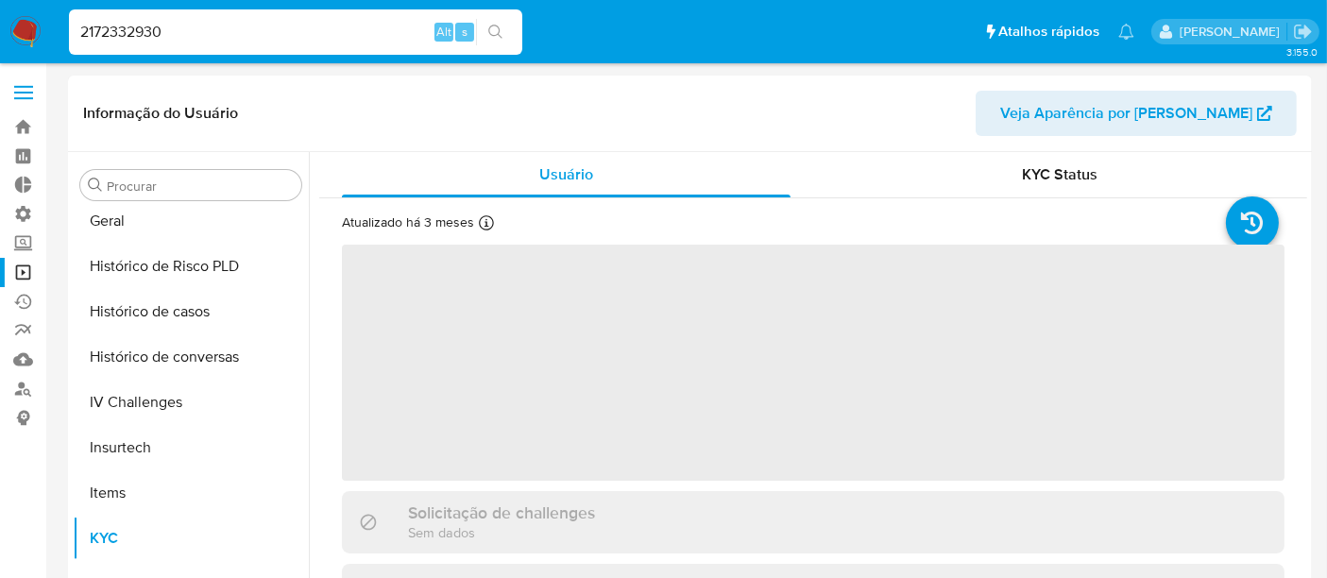
scroll to position [842, 0]
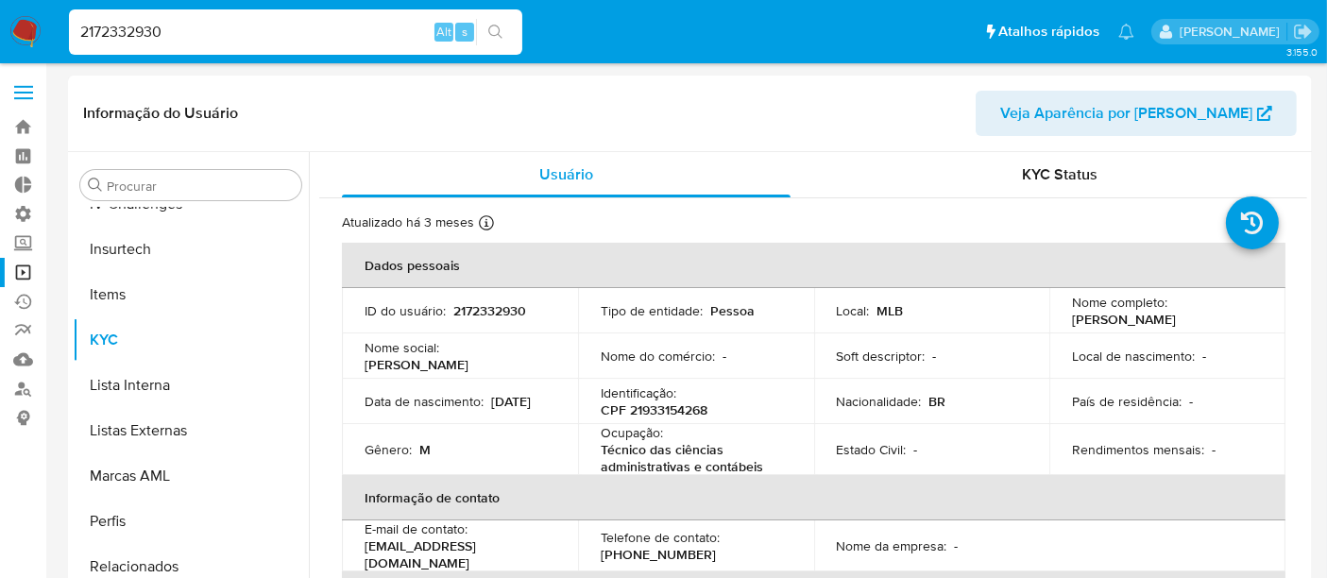
select select "10"
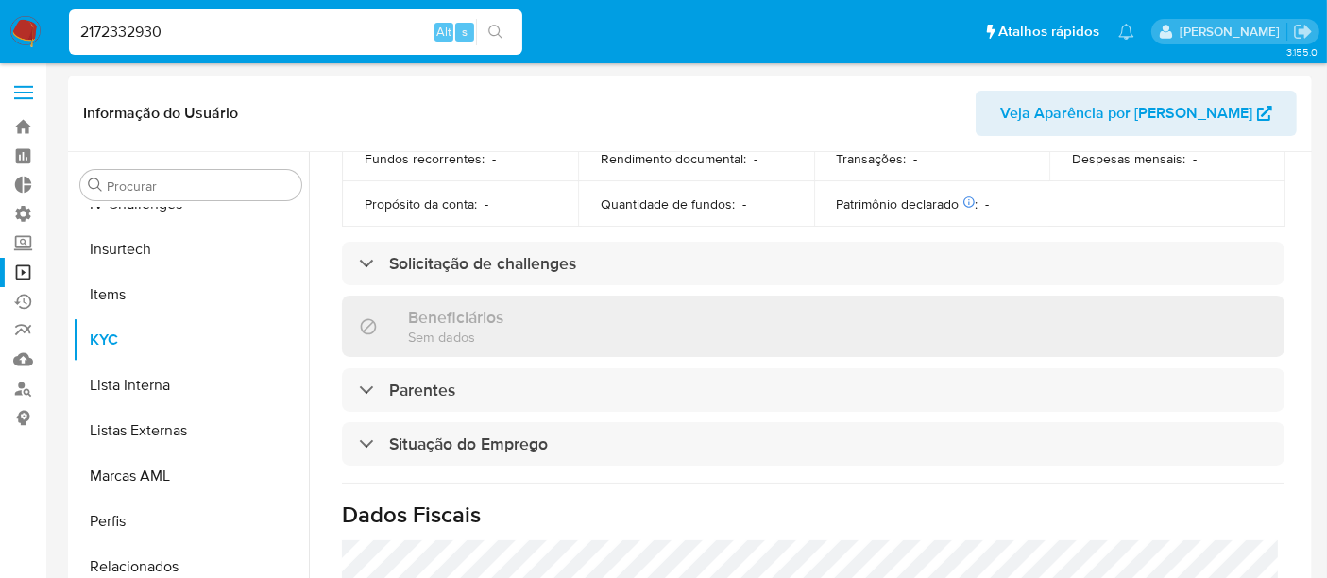
scroll to position [524, 0]
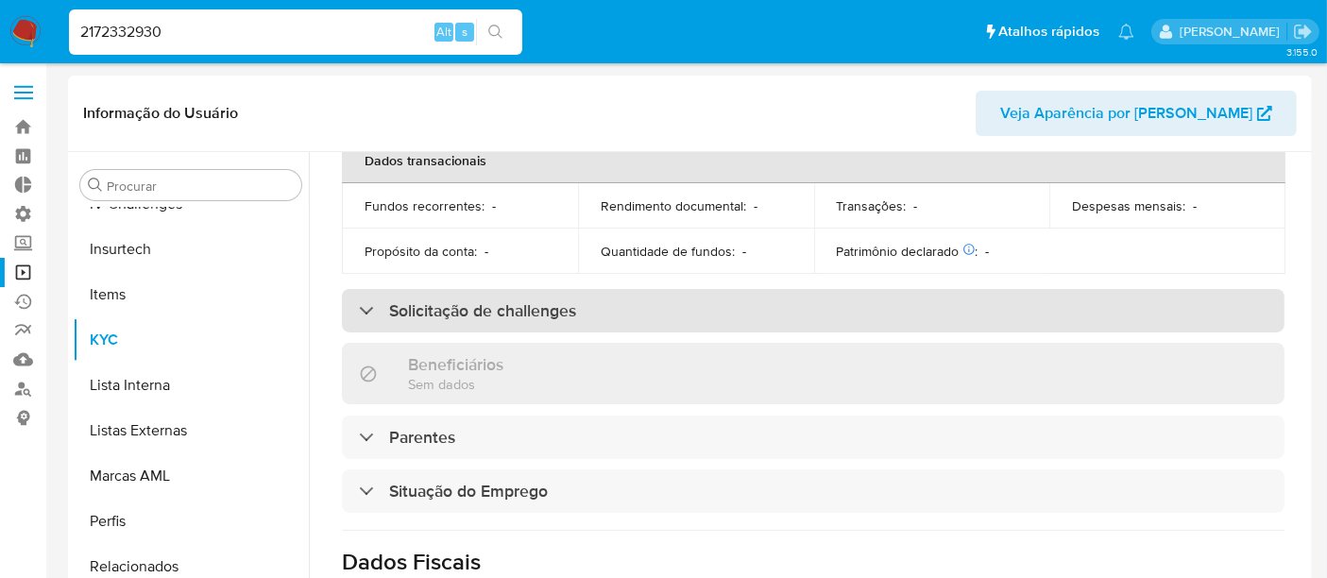
click at [359, 310] on div at bounding box center [359, 310] width 0 height 0
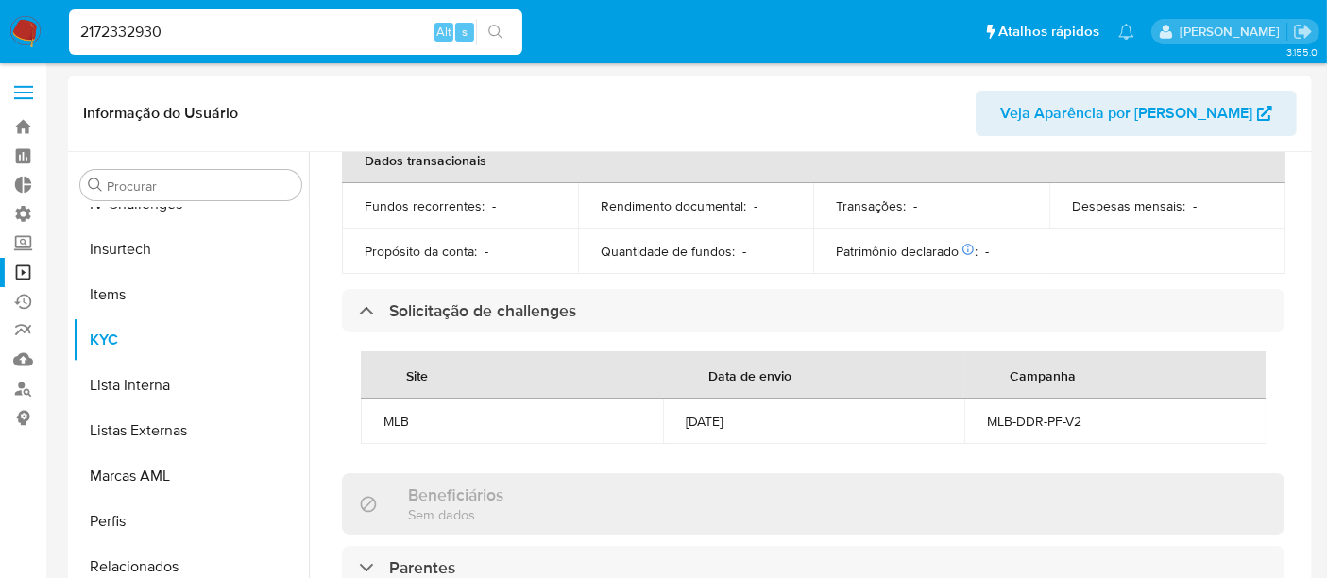
drag, startPoint x: 676, startPoint y: 414, endPoint x: 754, endPoint y: 408, distance: 77.6
click at [754, 408] on td "[DATE]" at bounding box center [814, 420] width 302 height 45
copy div "[DATE]"
